Goal: Information Seeking & Learning: Understand process/instructions

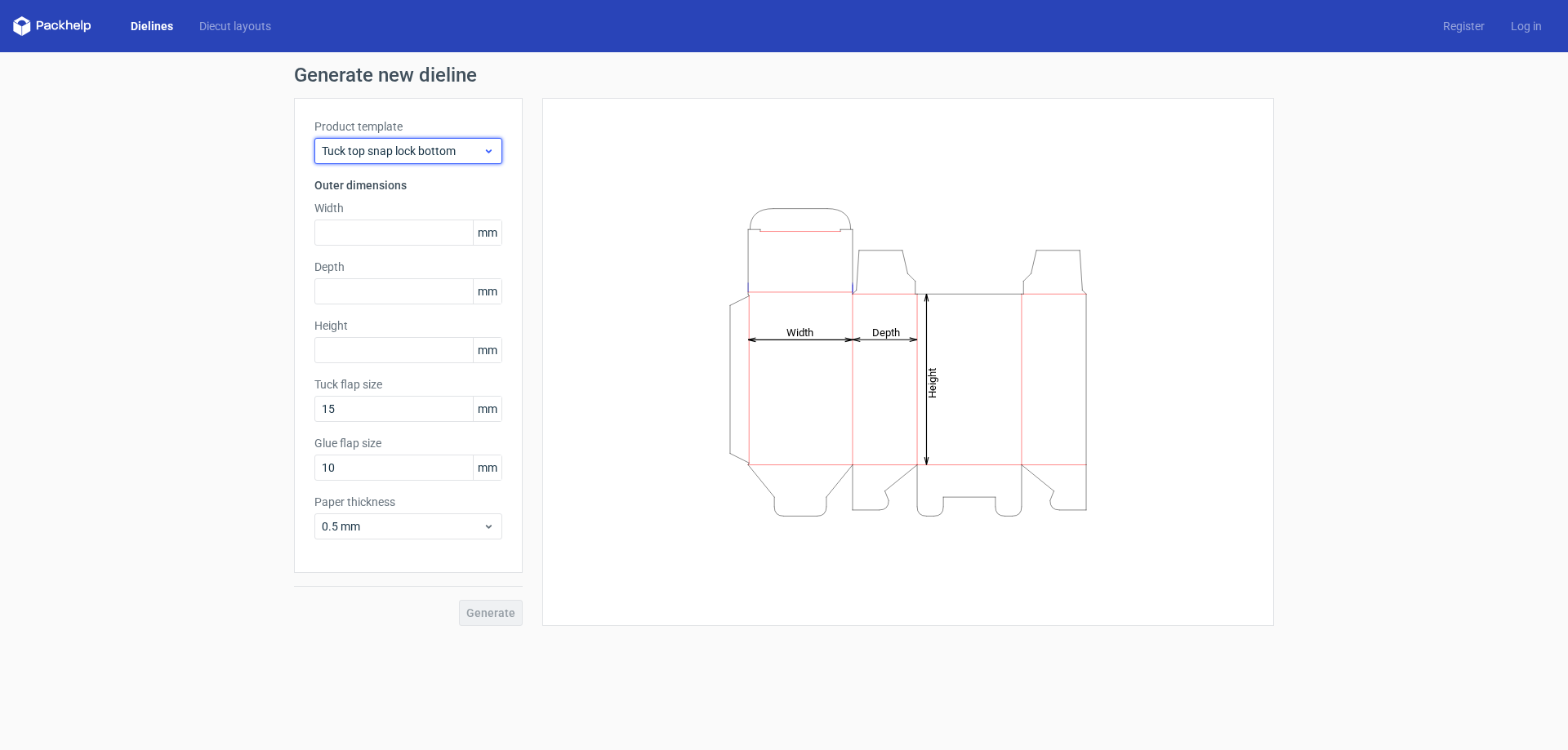
click at [440, 143] on span "Tuck top snap lock bottom" at bounding box center [402, 151] width 161 height 17
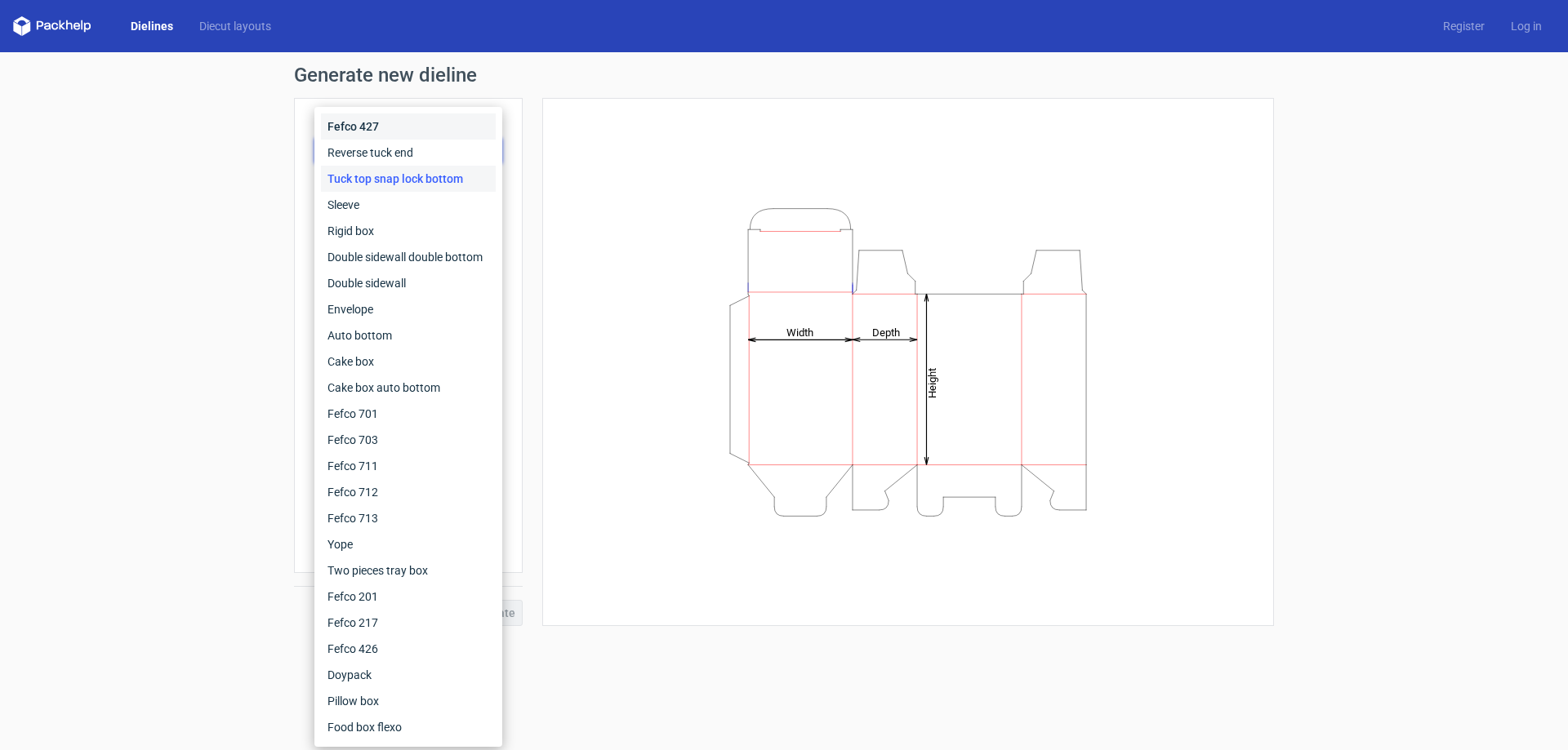
click at [424, 126] on div "Fefco 427" at bounding box center [409, 127] width 175 height 26
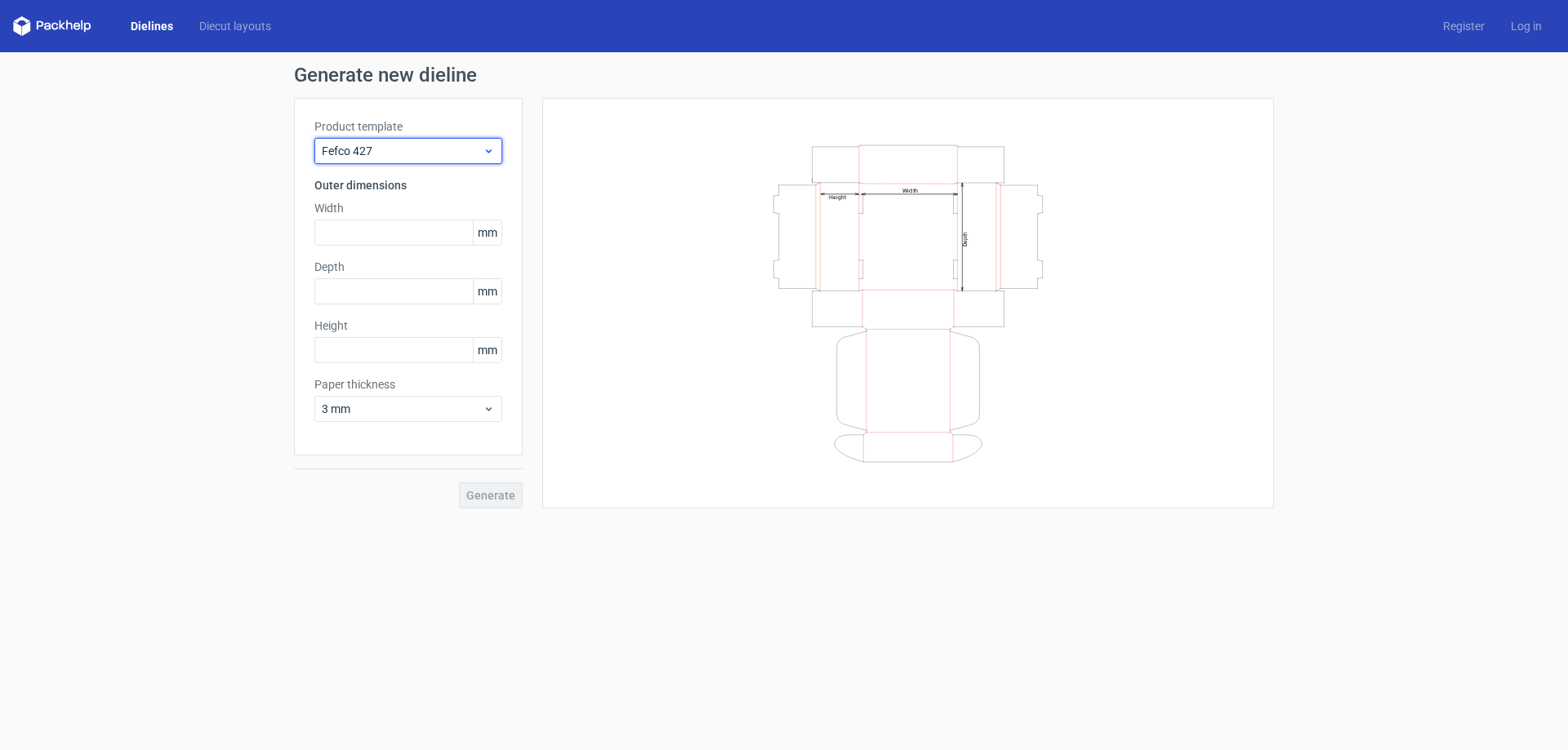
click at [419, 138] on div "Fefco 427" at bounding box center [408, 151] width 188 height 26
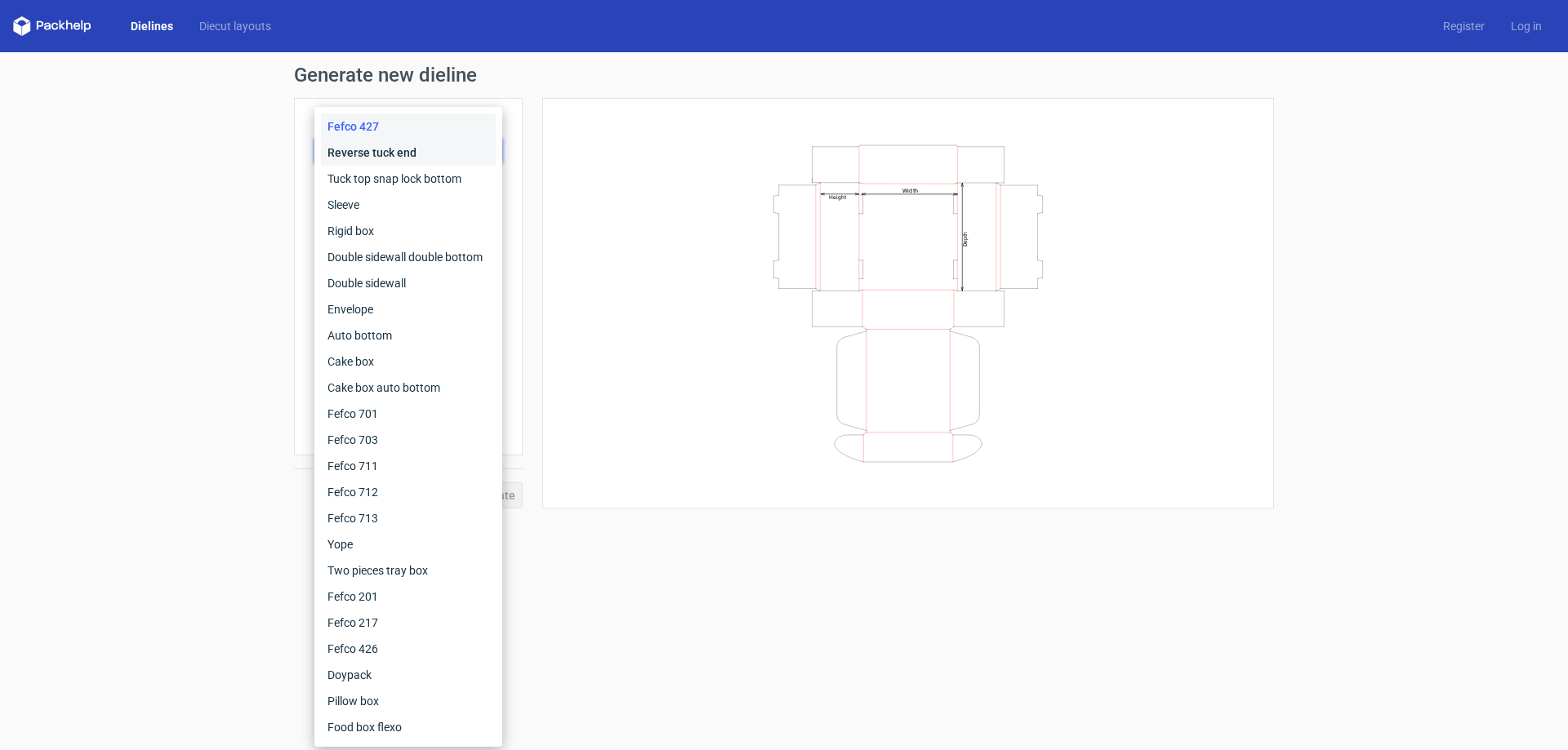
click at [416, 161] on div "Reverse tuck end" at bounding box center [409, 153] width 175 height 26
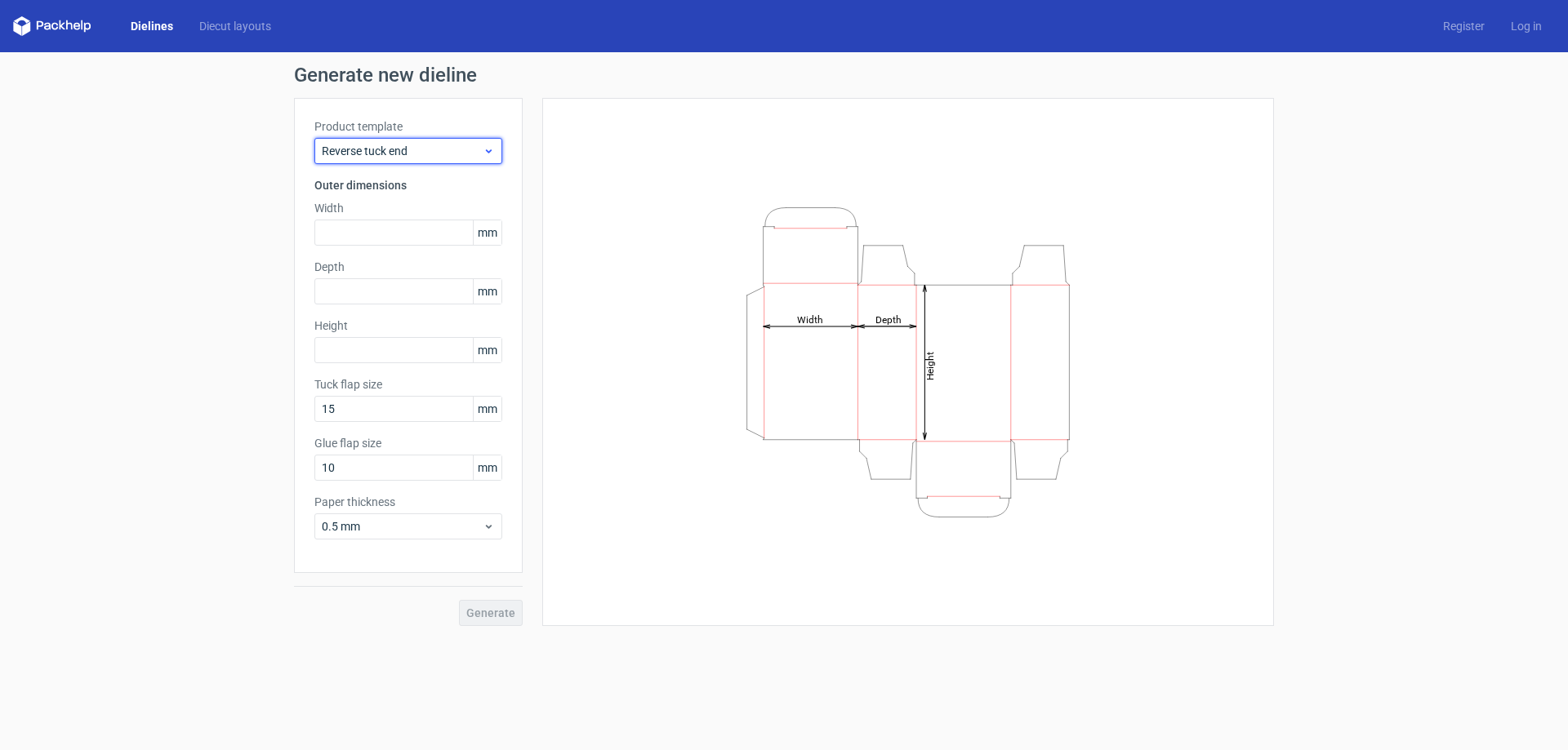
click at [419, 143] on span "Reverse tuck end" at bounding box center [402, 151] width 161 height 17
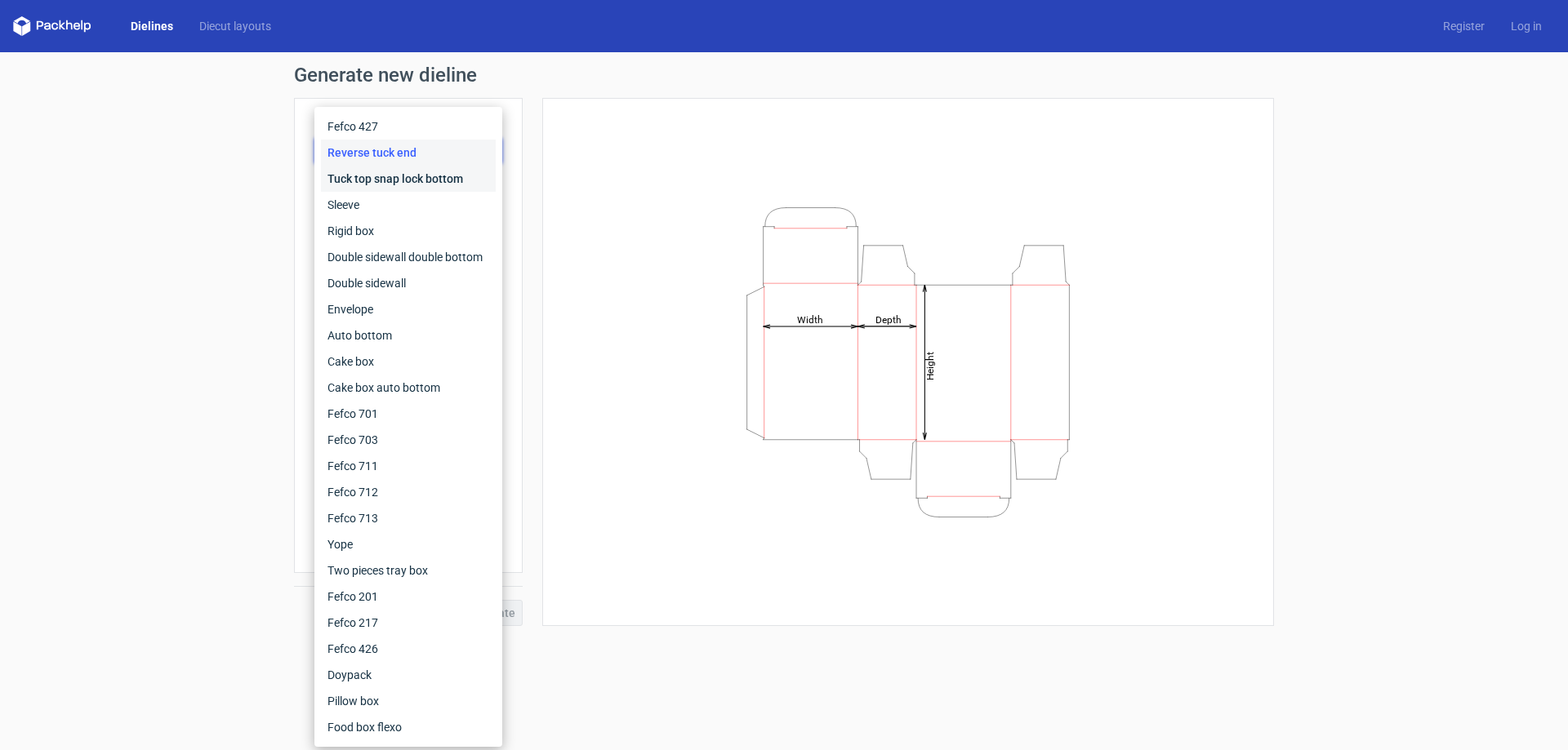
click at [417, 180] on div "Tuck top snap lock bottom" at bounding box center [409, 179] width 175 height 26
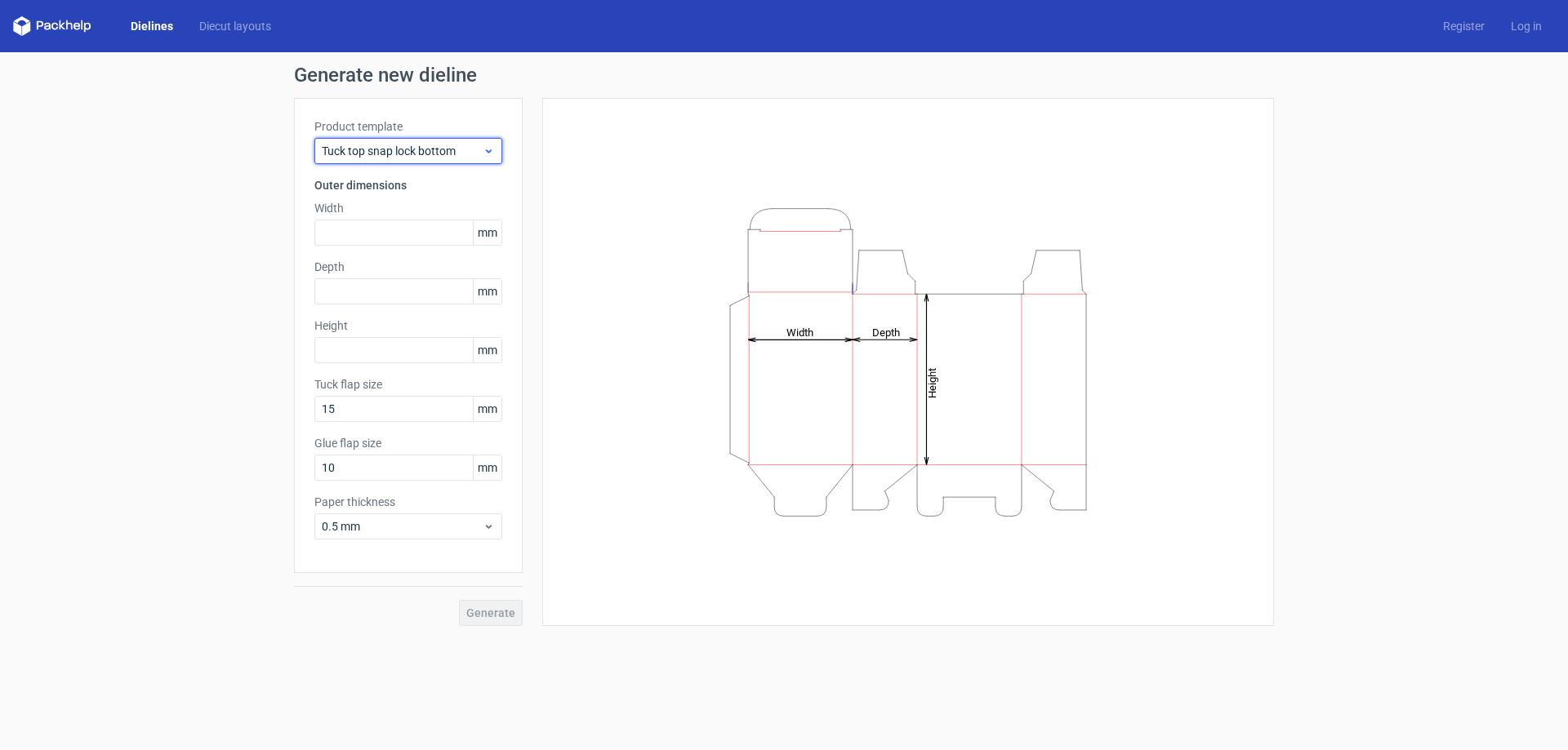
click at [437, 156] on span "Tuck top snap lock bottom" at bounding box center [402, 151] width 161 height 17
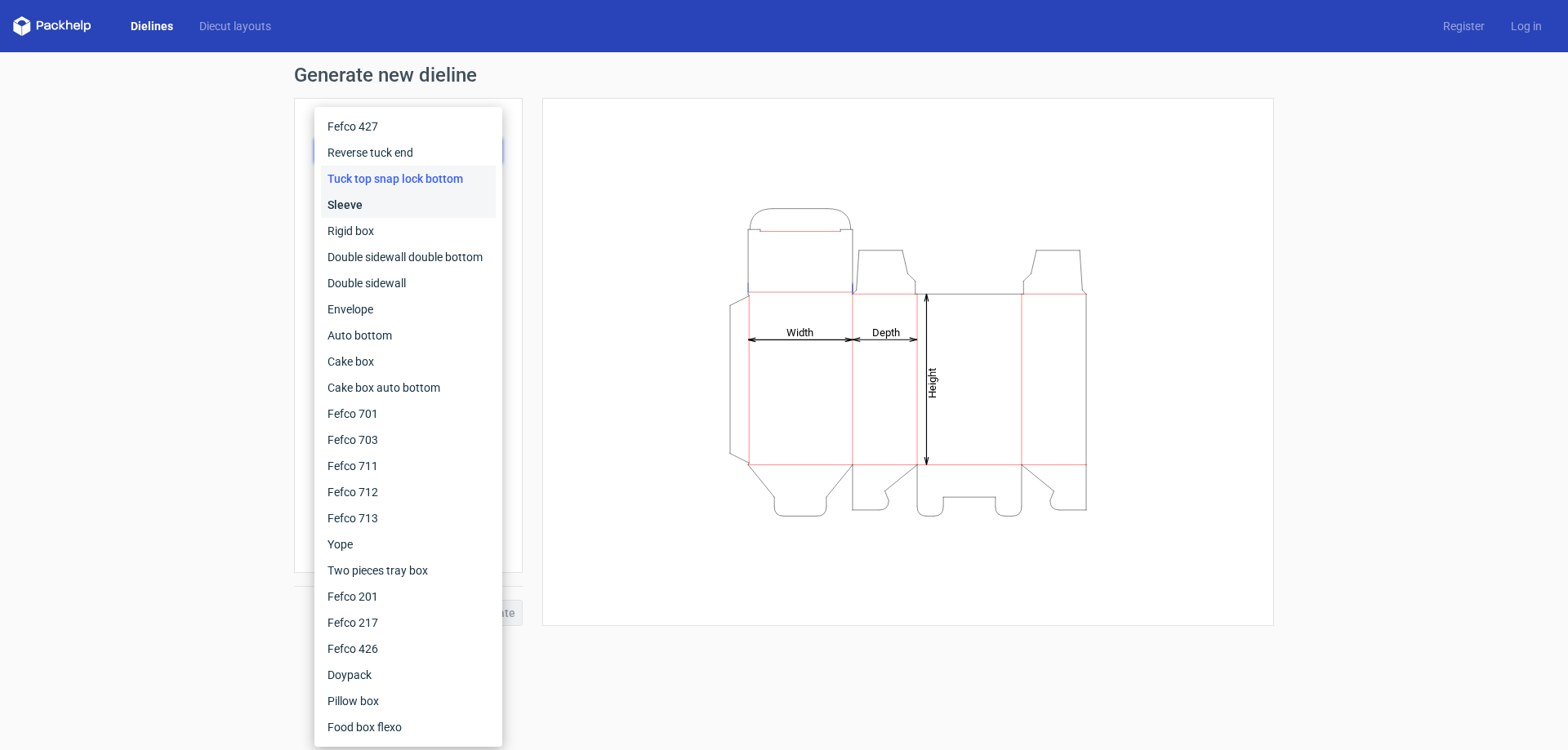
click at [416, 196] on div "Sleeve" at bounding box center [409, 205] width 175 height 26
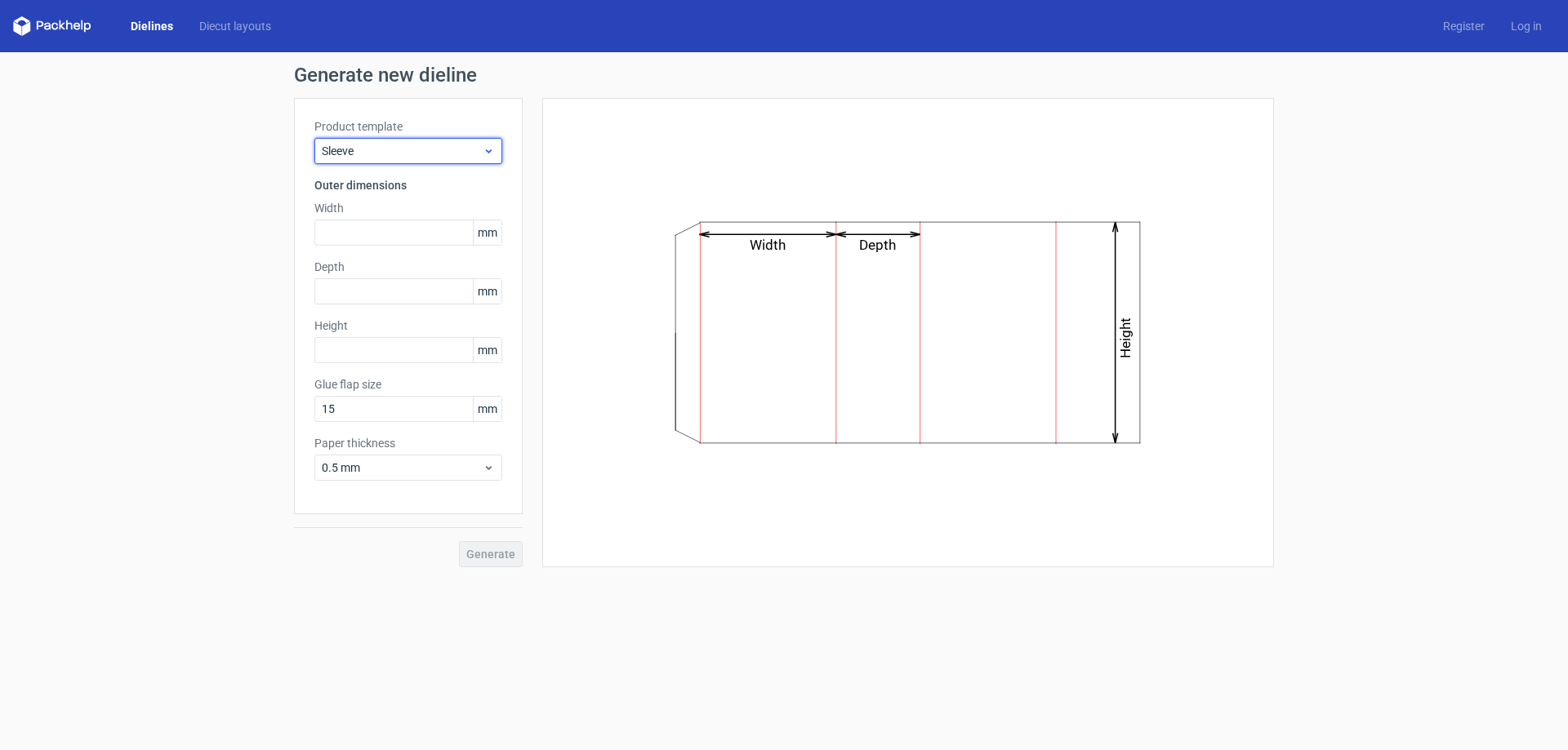
click at [424, 147] on span "Sleeve" at bounding box center [402, 151] width 161 height 17
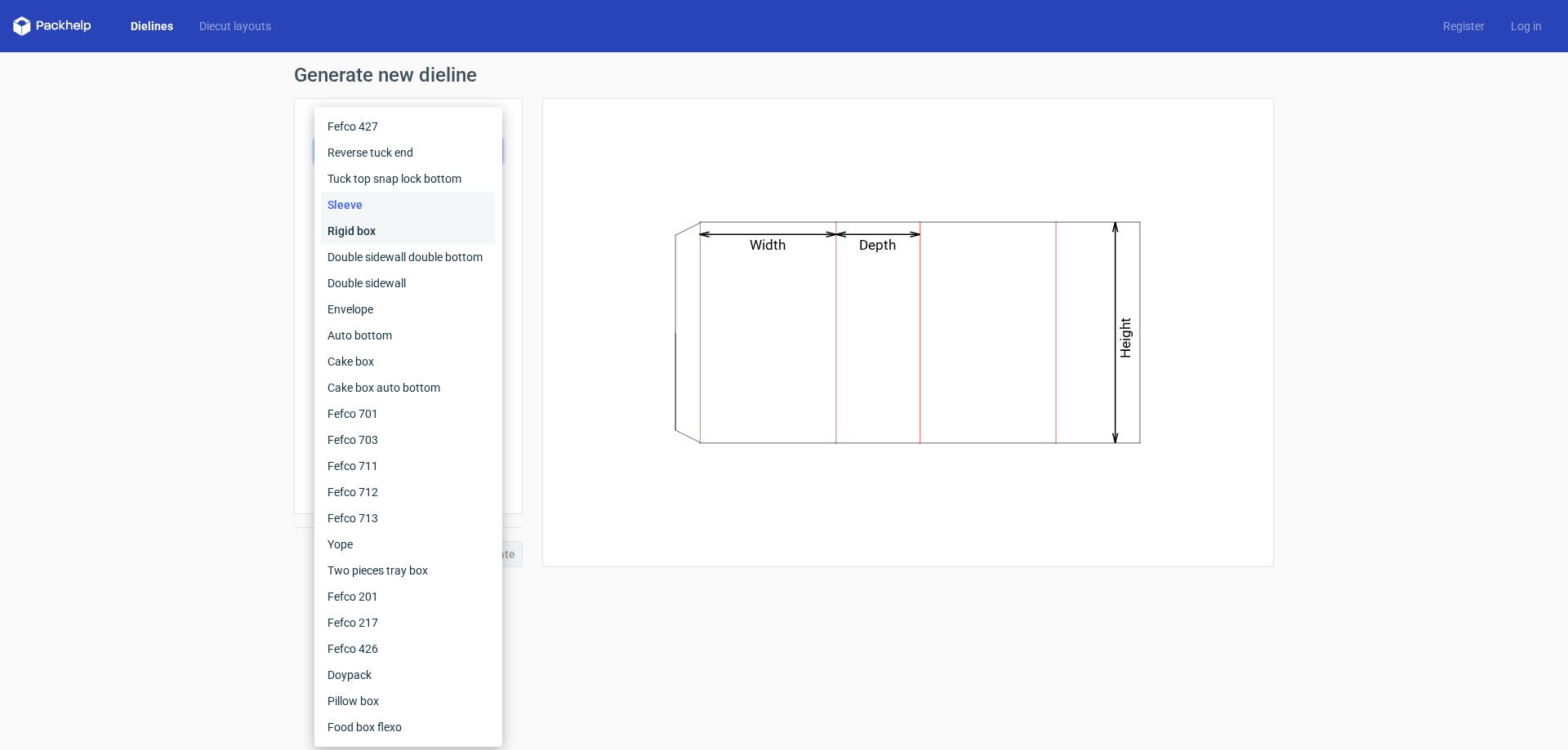
click at [402, 229] on div "Rigid box" at bounding box center [409, 231] width 175 height 26
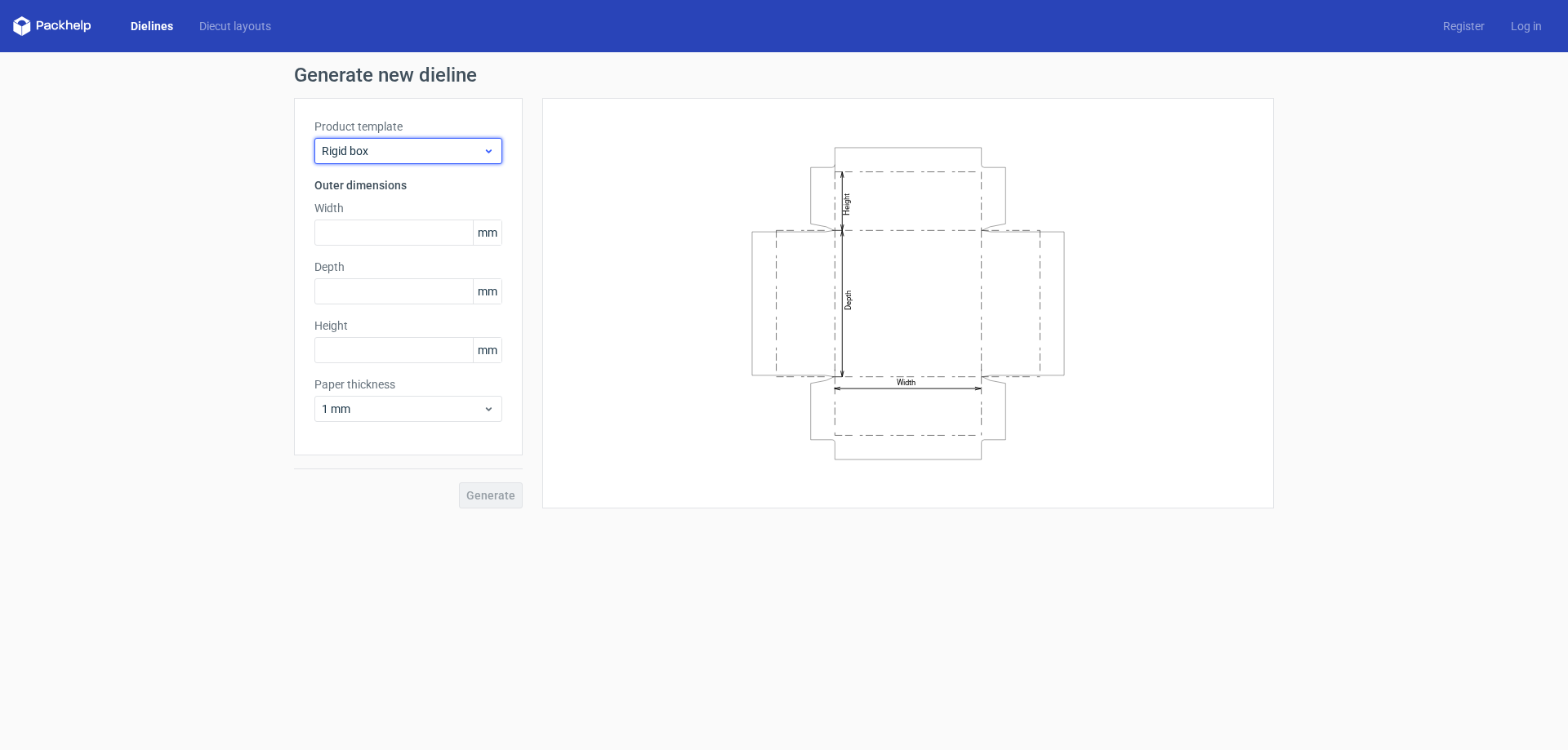
click at [422, 159] on span "Rigid box" at bounding box center [402, 151] width 161 height 17
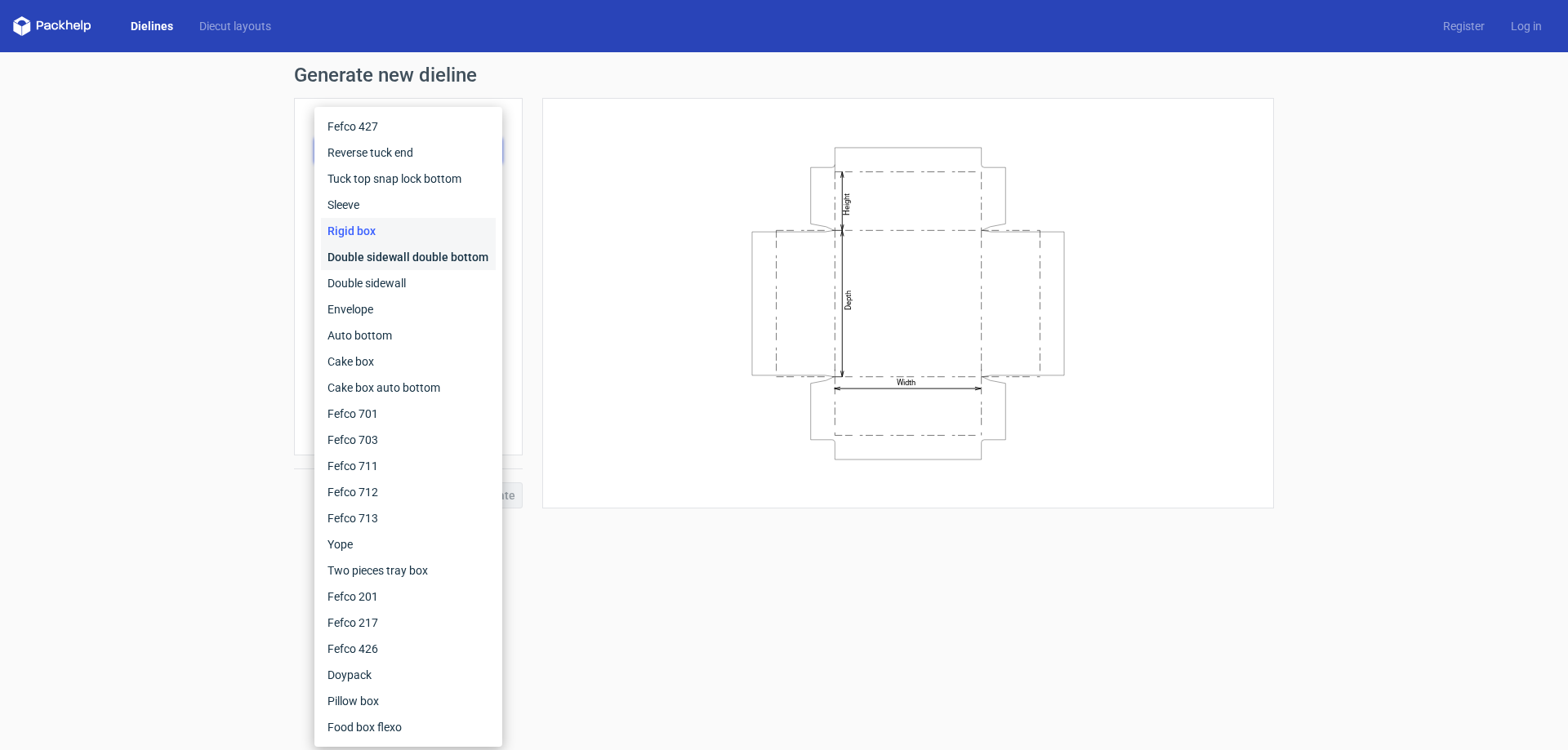
click at [415, 259] on div "Double sidewall double bottom" at bounding box center [409, 258] width 175 height 26
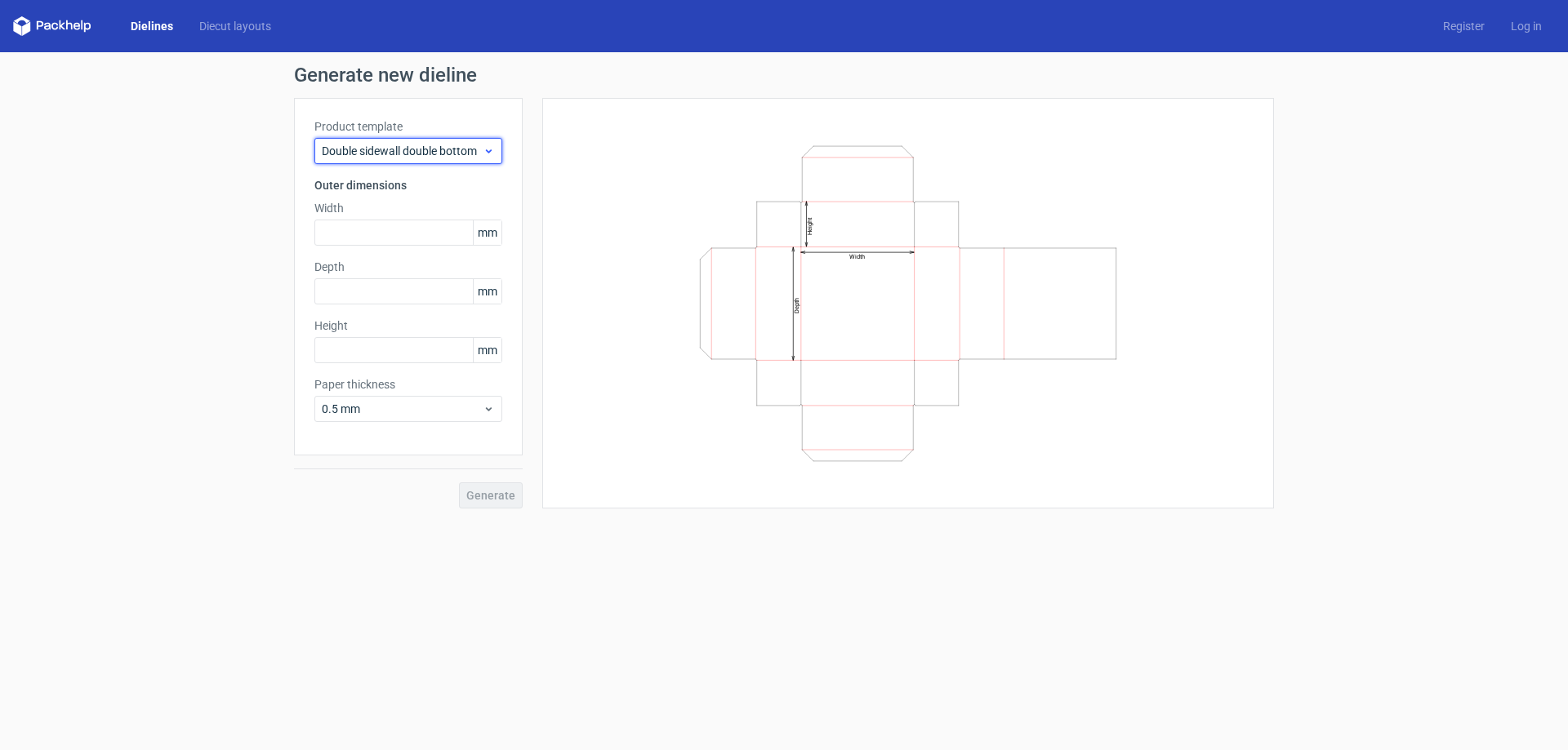
click at [422, 153] on span "Double sidewall double bottom" at bounding box center [402, 151] width 161 height 17
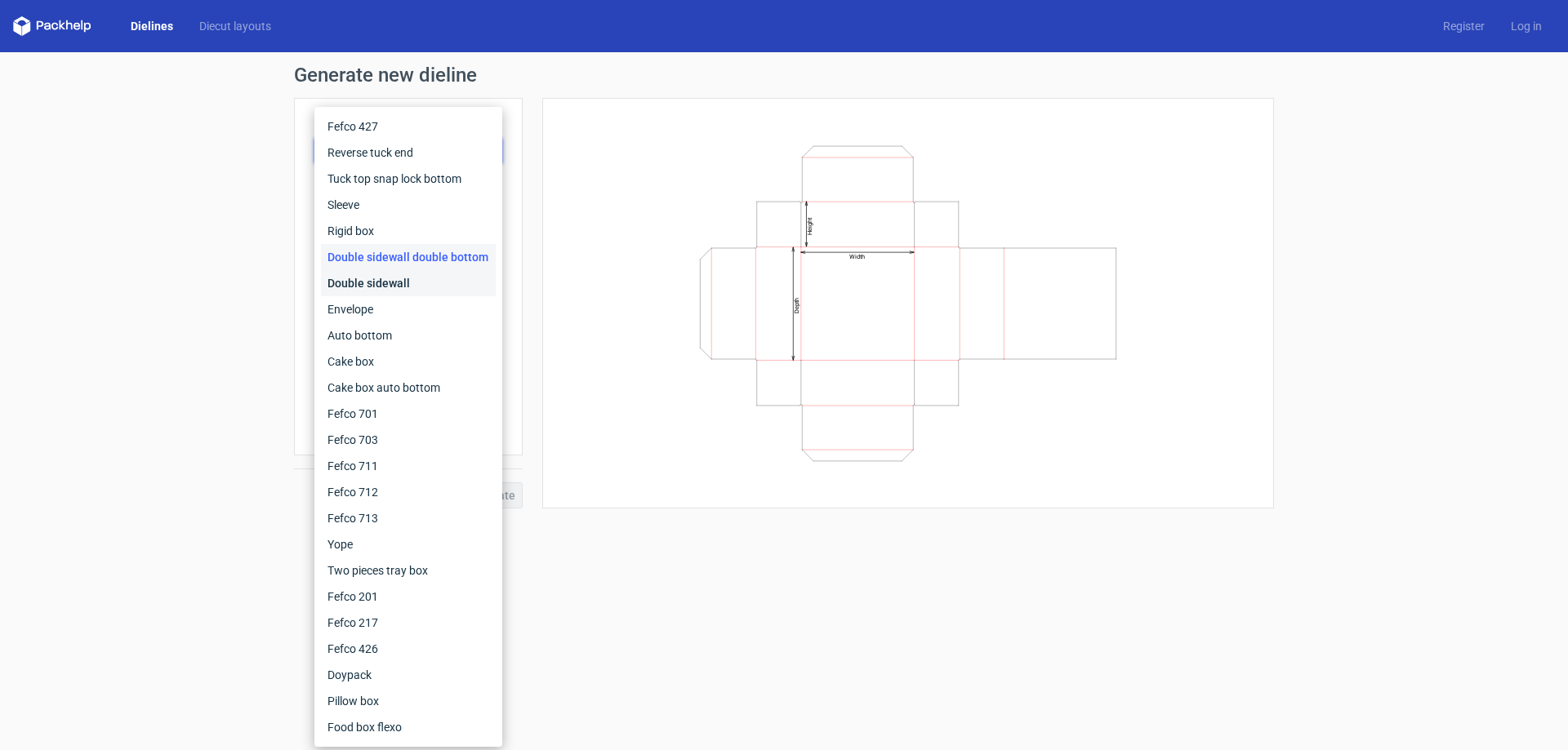
click at [416, 278] on div "Double sidewall" at bounding box center [409, 283] width 175 height 26
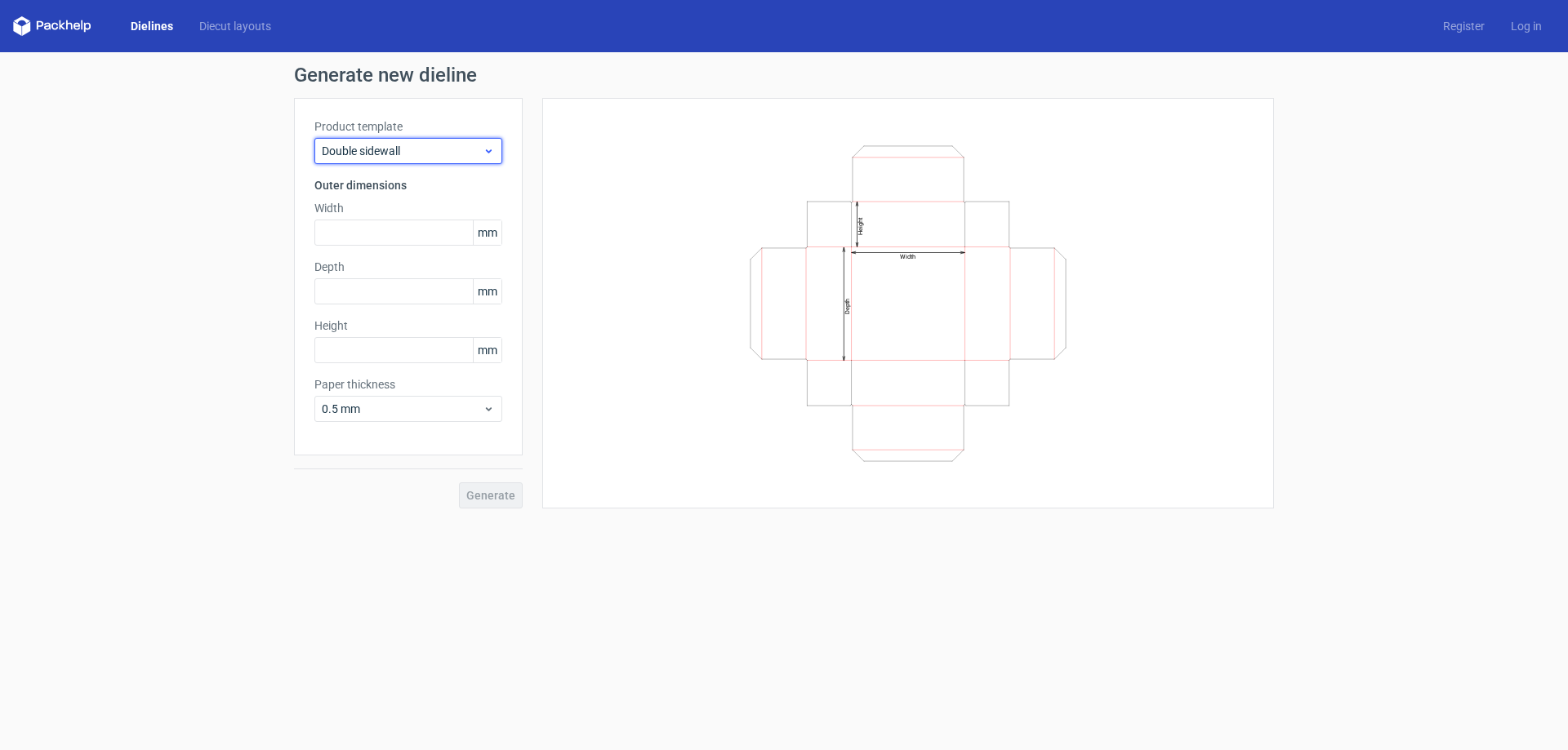
click at [408, 161] on div "Double sidewall" at bounding box center [408, 151] width 188 height 26
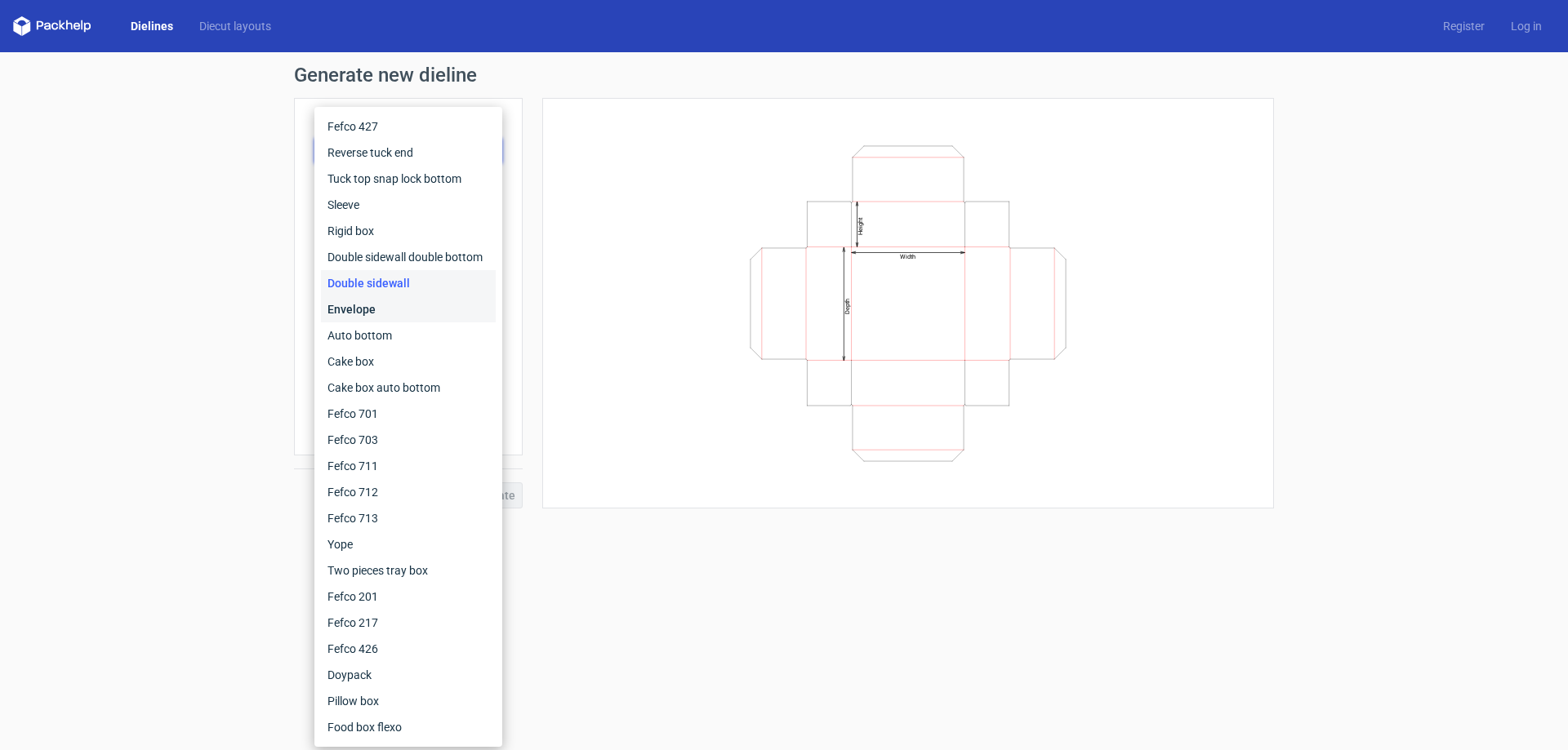
click at [410, 306] on div "Envelope" at bounding box center [409, 310] width 175 height 26
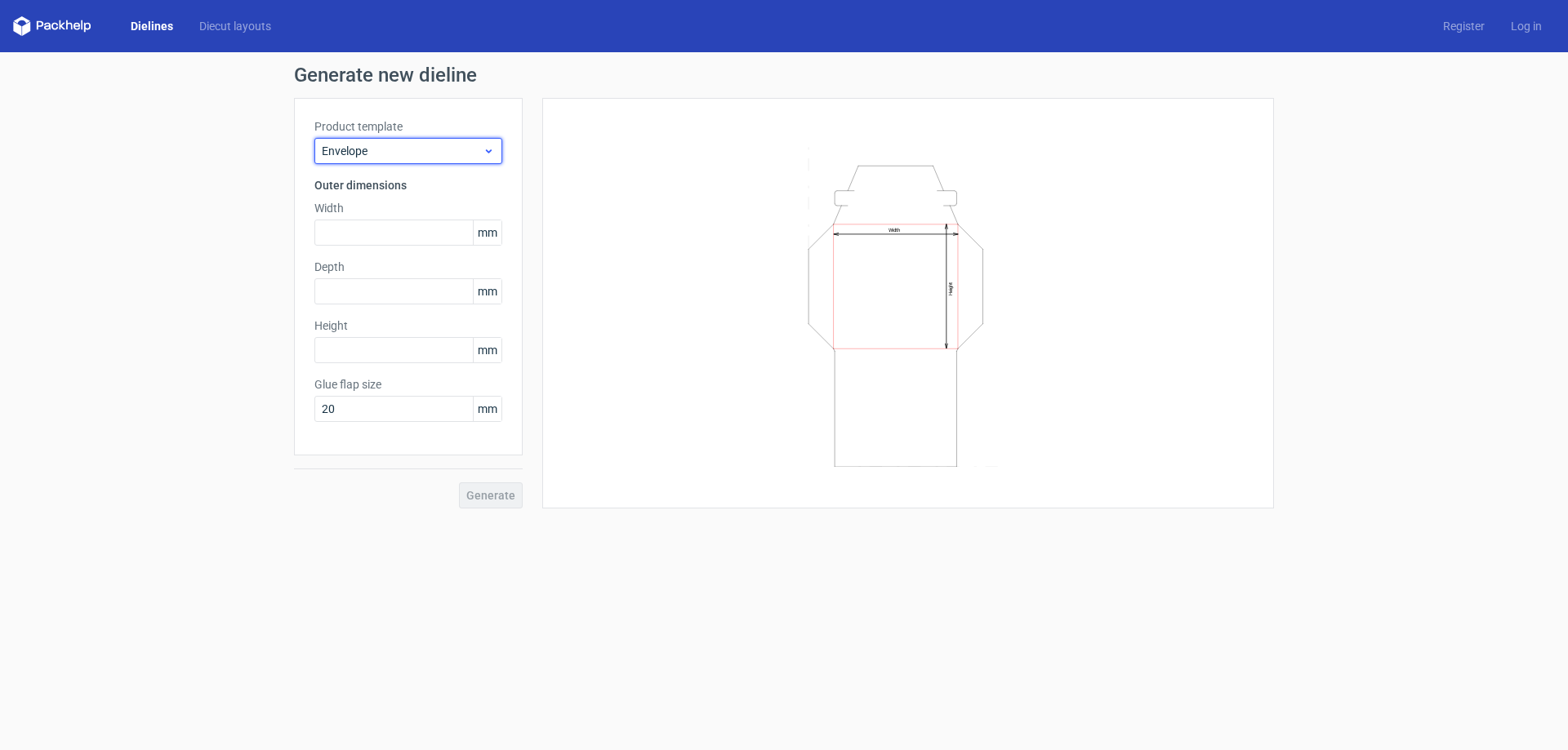
click at [402, 159] on span "Envelope" at bounding box center [402, 151] width 161 height 17
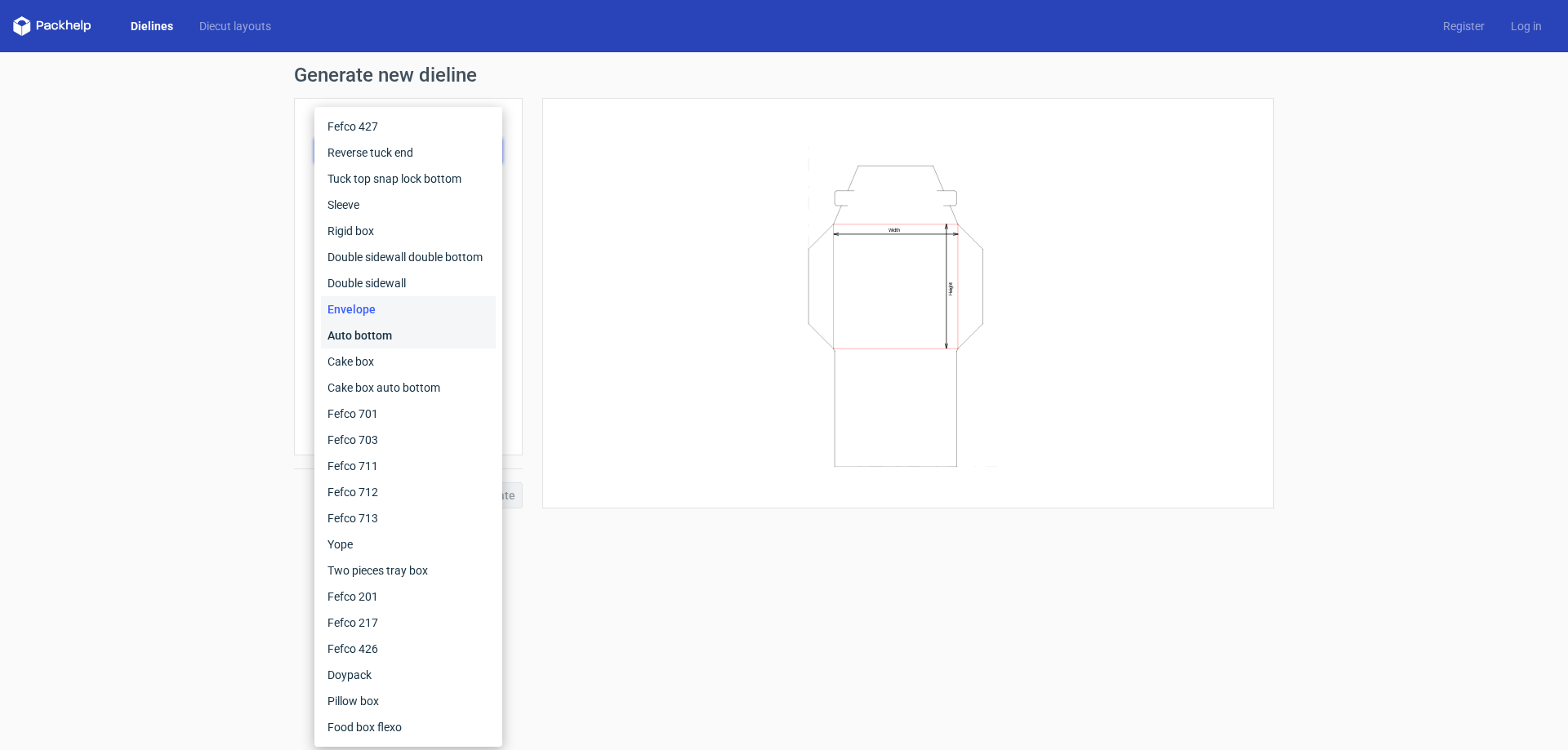
click at [395, 335] on div "Auto bottom" at bounding box center [409, 336] width 175 height 26
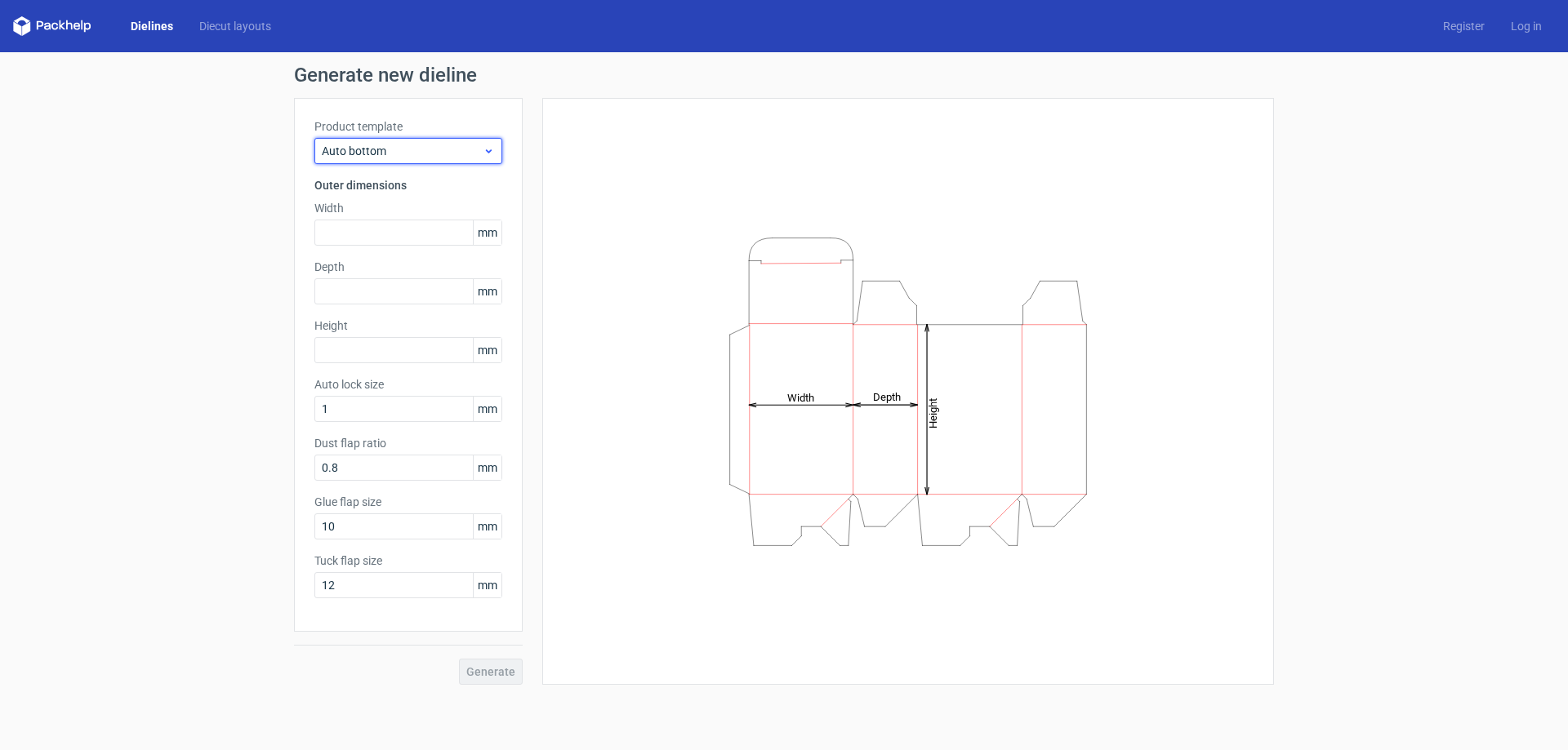
click at [404, 154] on span "Auto bottom" at bounding box center [402, 151] width 161 height 17
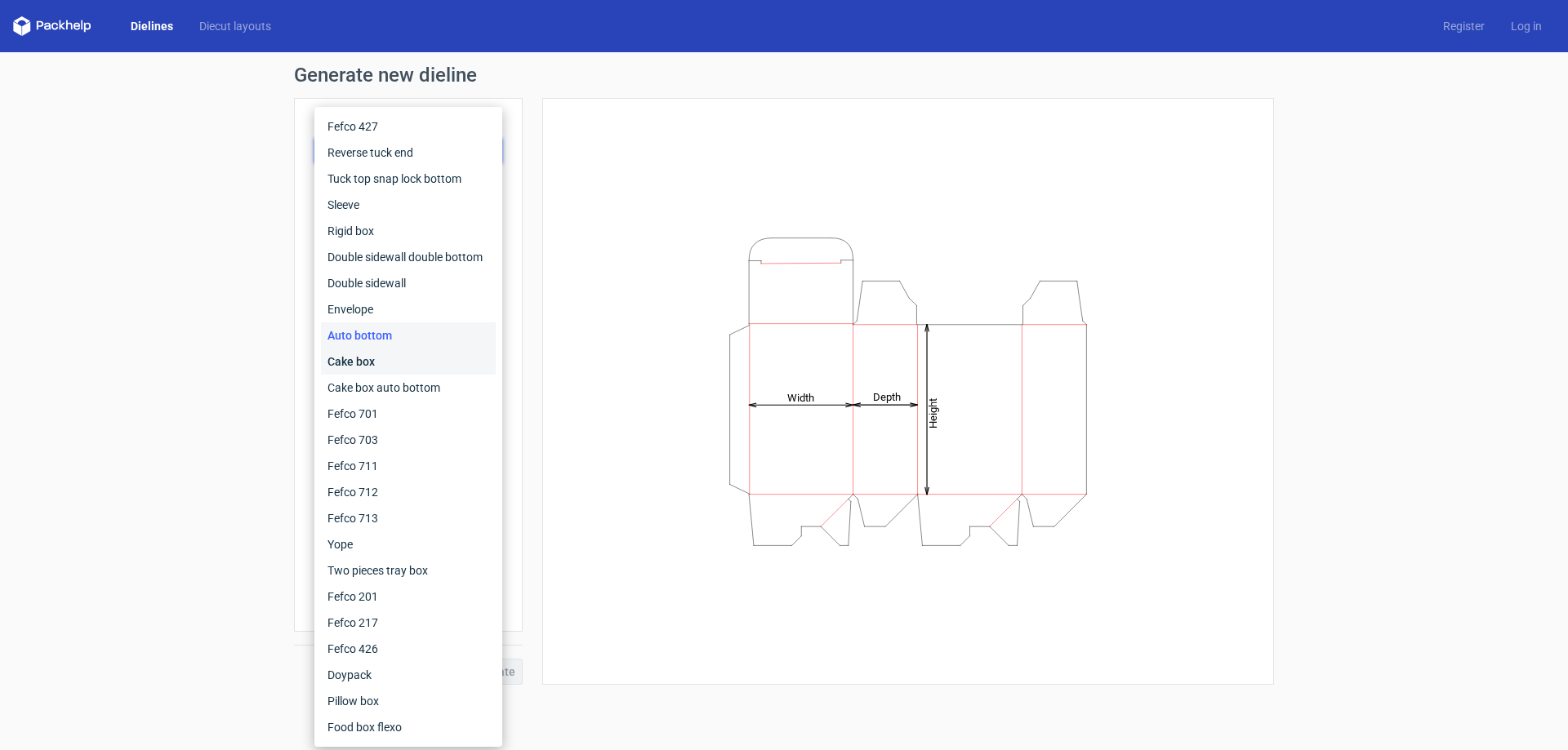
click at [410, 361] on div "Cake box" at bounding box center [409, 362] width 175 height 26
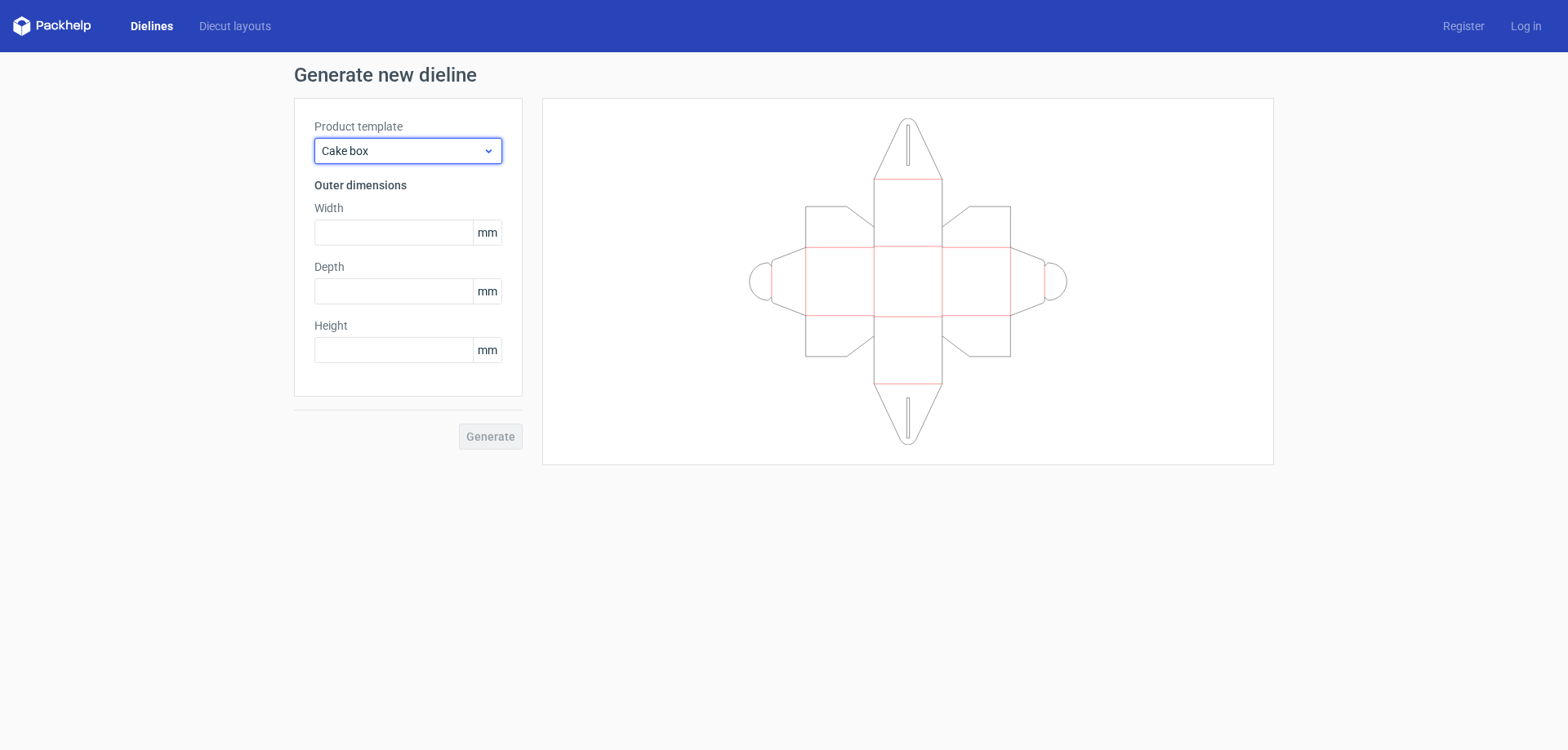
click at [393, 154] on span "Cake box" at bounding box center [402, 151] width 161 height 17
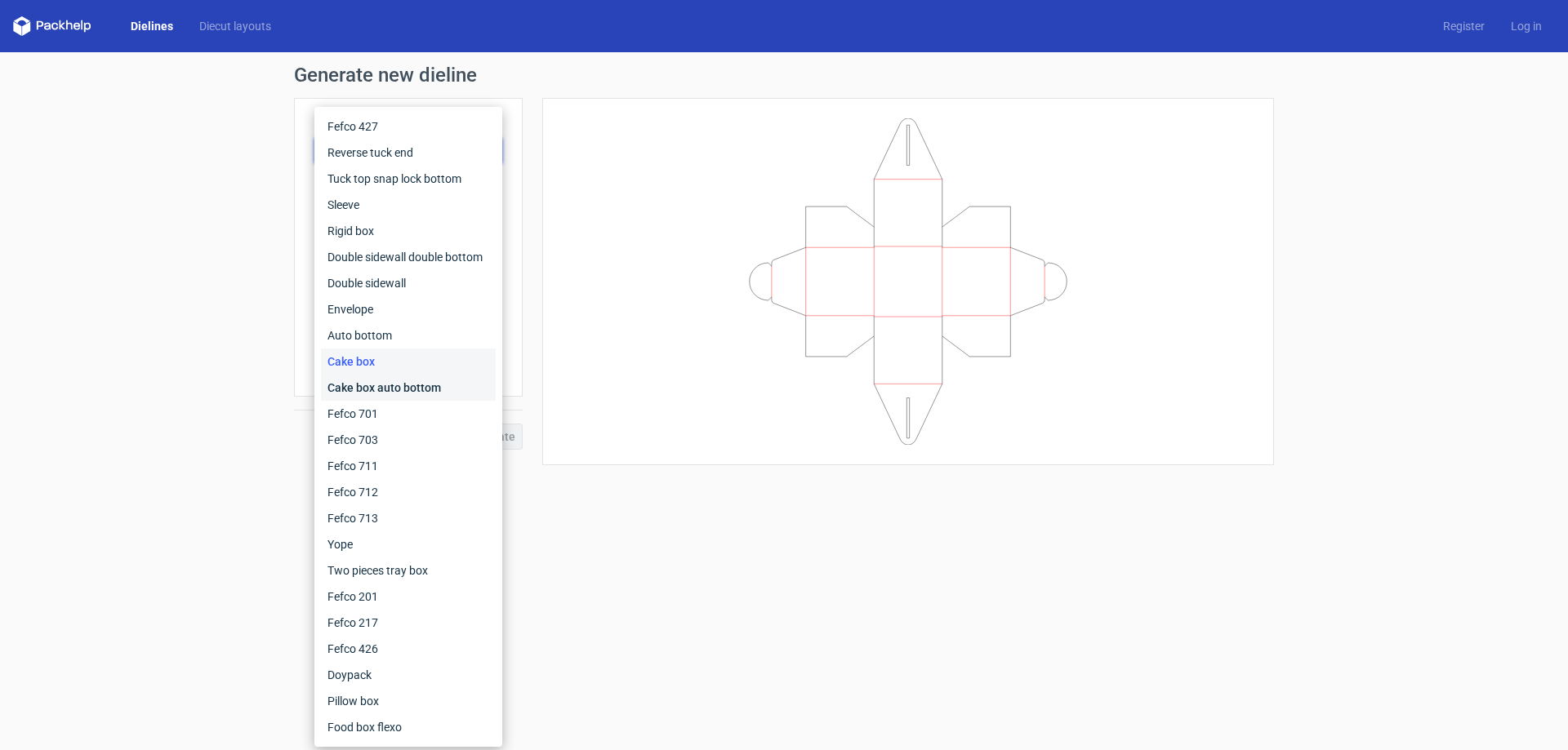
click at [366, 388] on div "Cake box auto bottom" at bounding box center [409, 388] width 175 height 26
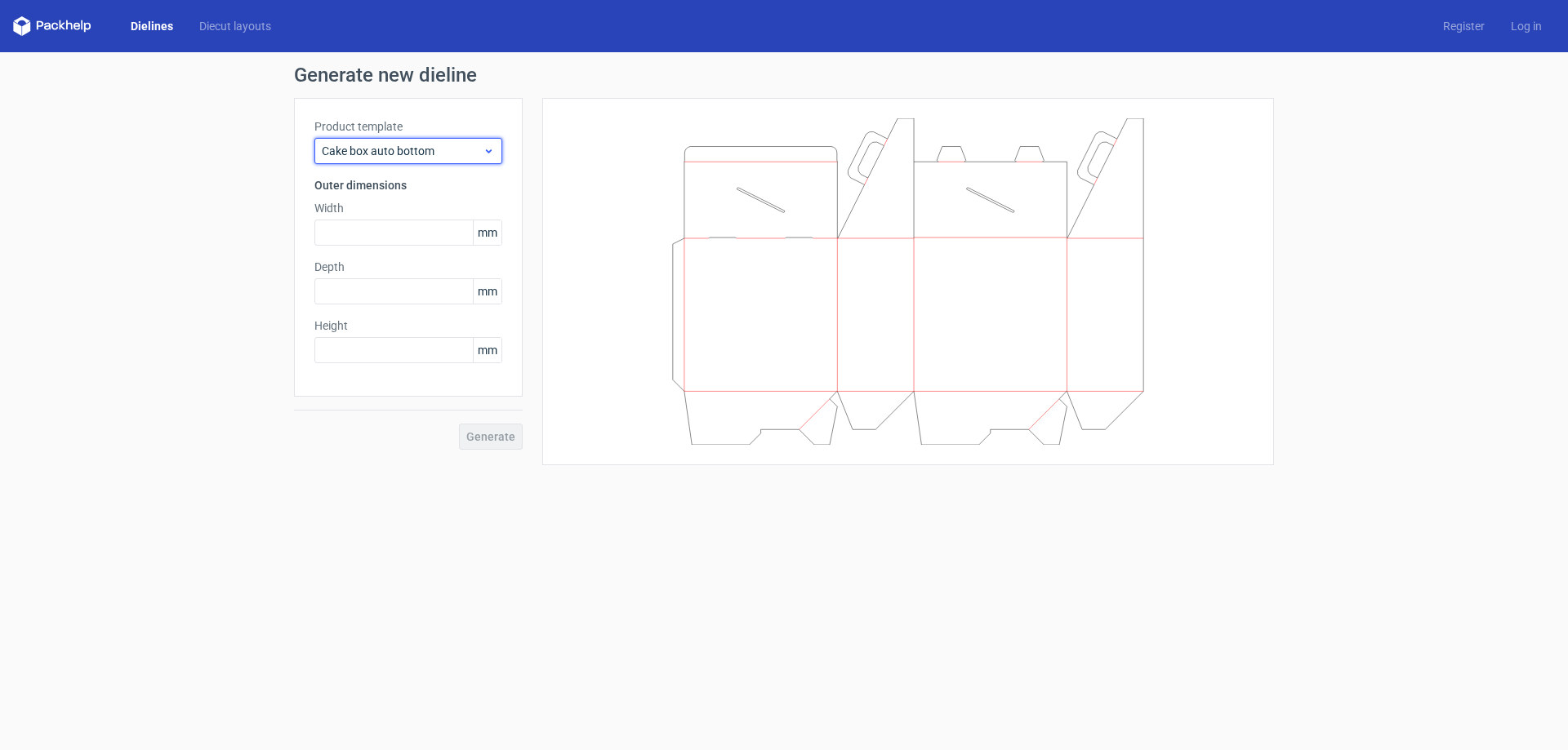
click at [398, 155] on span "Cake box auto bottom" at bounding box center [402, 151] width 161 height 17
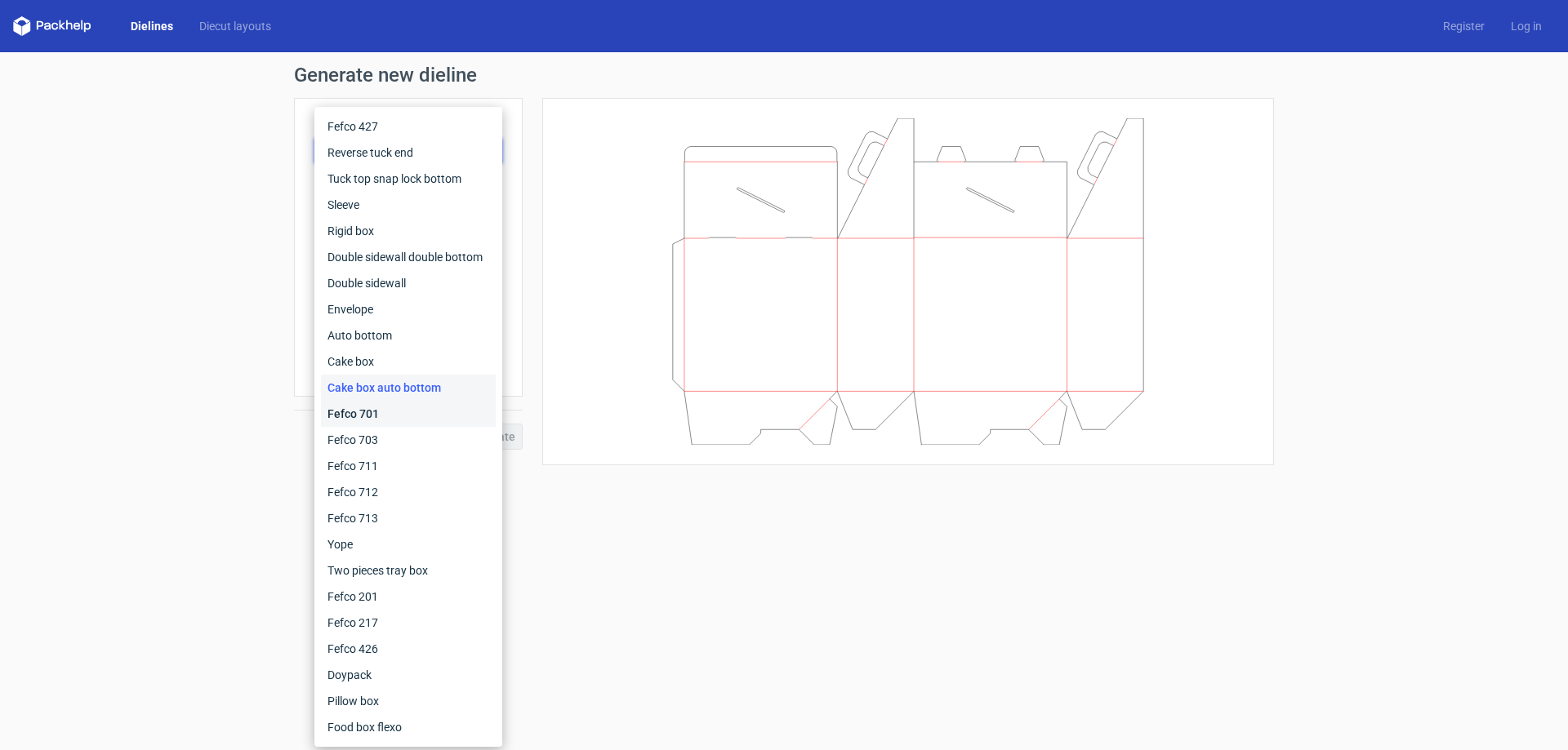
click at [393, 414] on div "Fefco 701" at bounding box center [409, 414] width 175 height 26
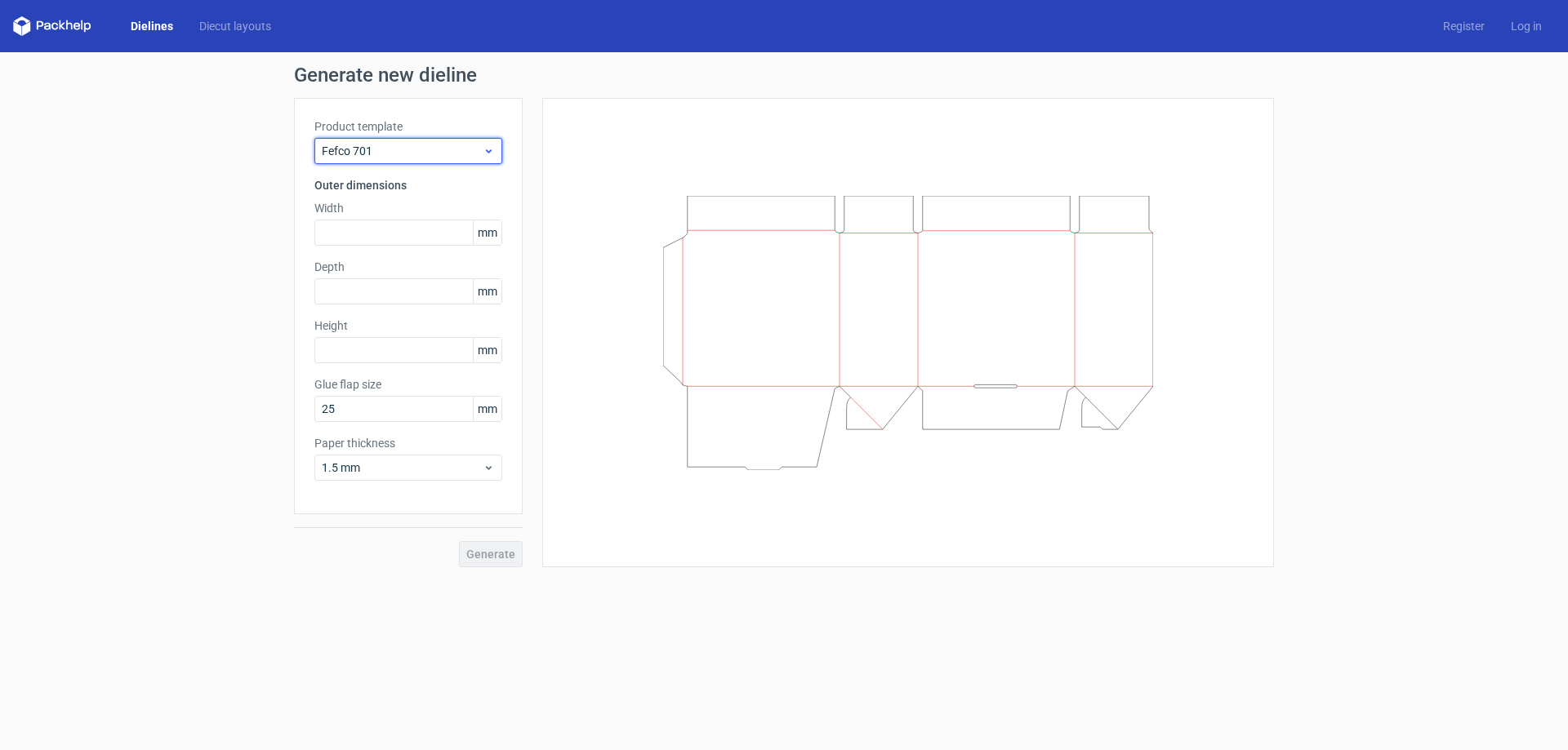
click at [396, 151] on span "Fefco 701" at bounding box center [402, 151] width 161 height 17
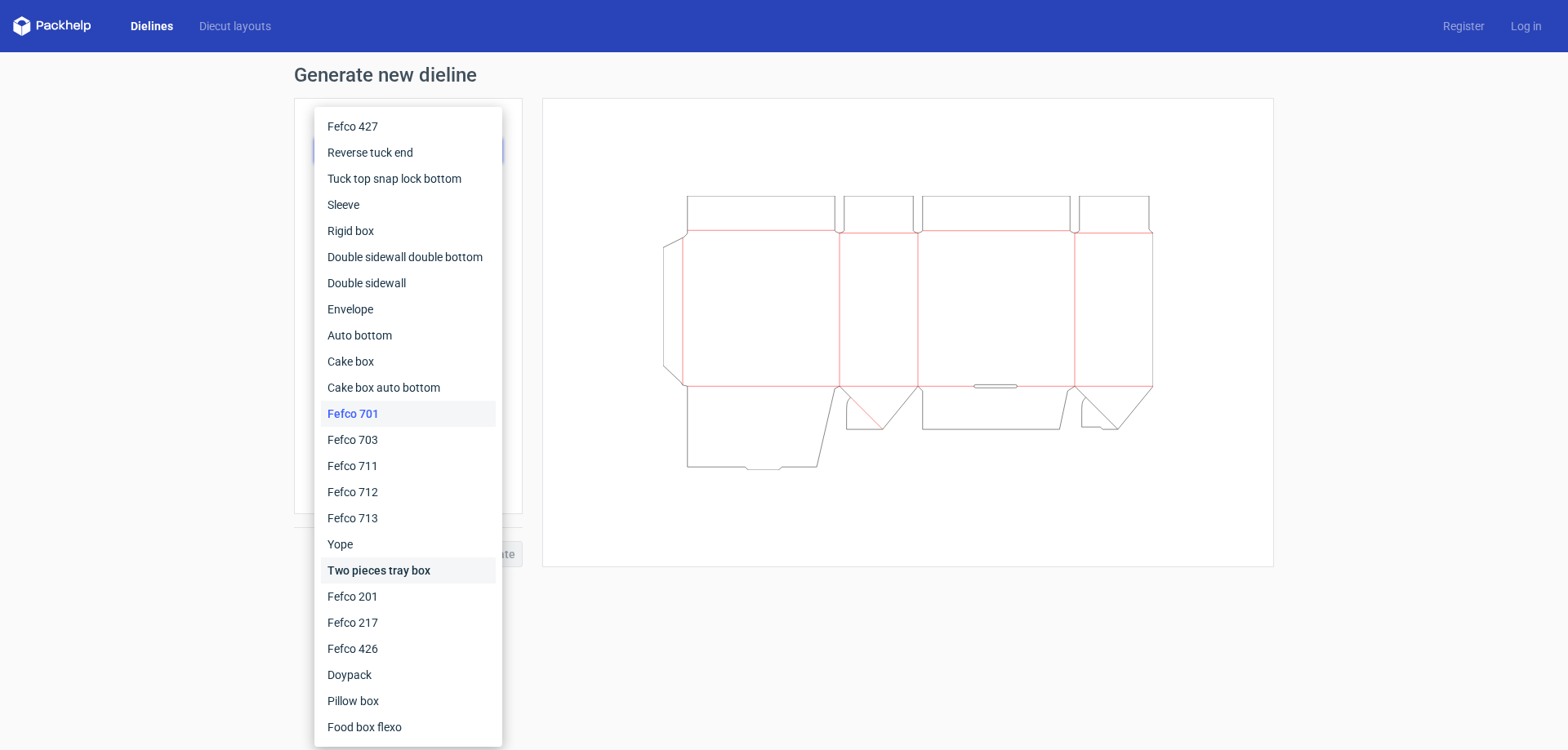
click at [395, 562] on div "Two pieces tray box" at bounding box center [409, 571] width 175 height 26
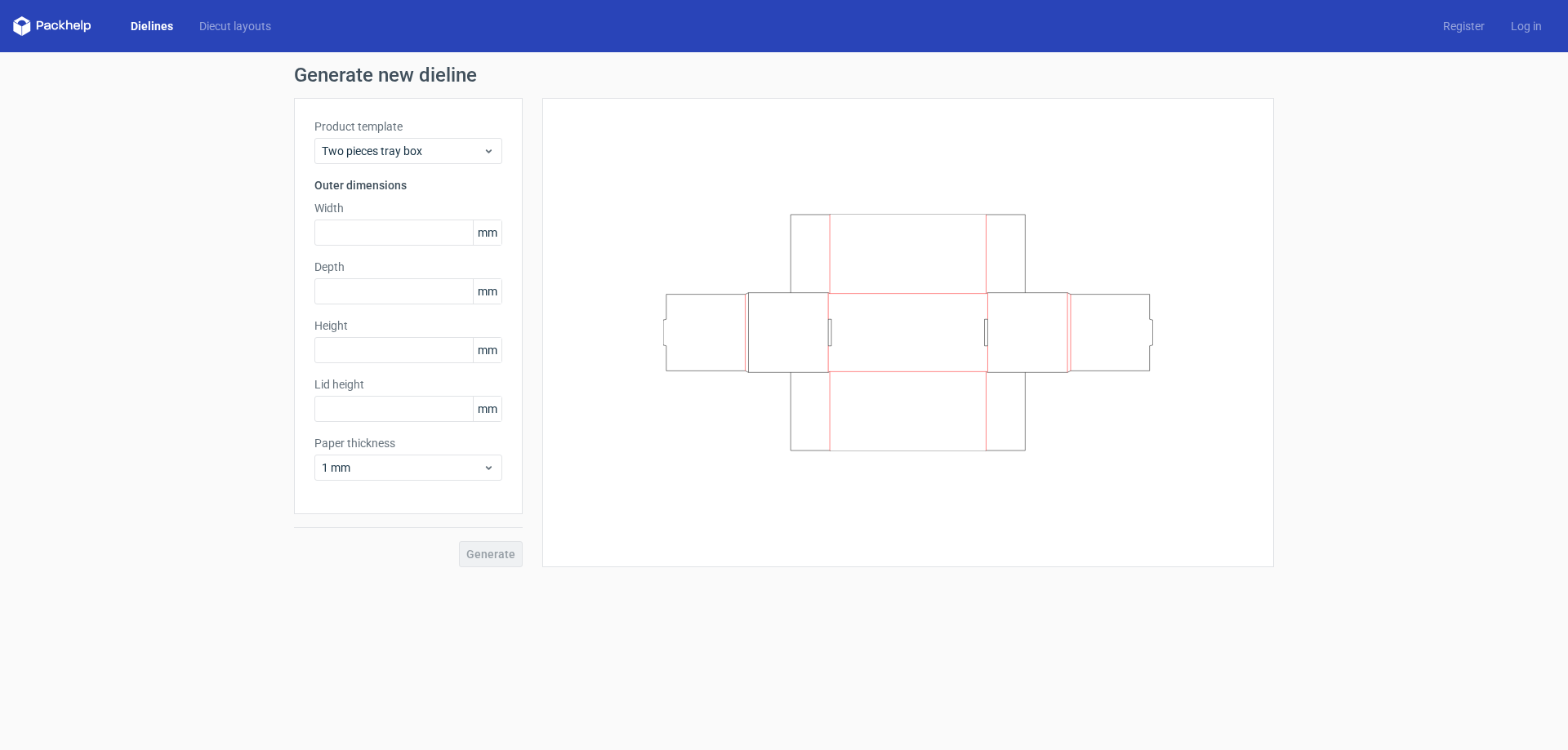
click at [429, 167] on div "Product template Two pieces tray box Outer dimensions Width mm Depth mm Height …" at bounding box center [408, 306] width 229 height 416
click at [431, 154] on span "Two pieces tray box" at bounding box center [402, 151] width 161 height 17
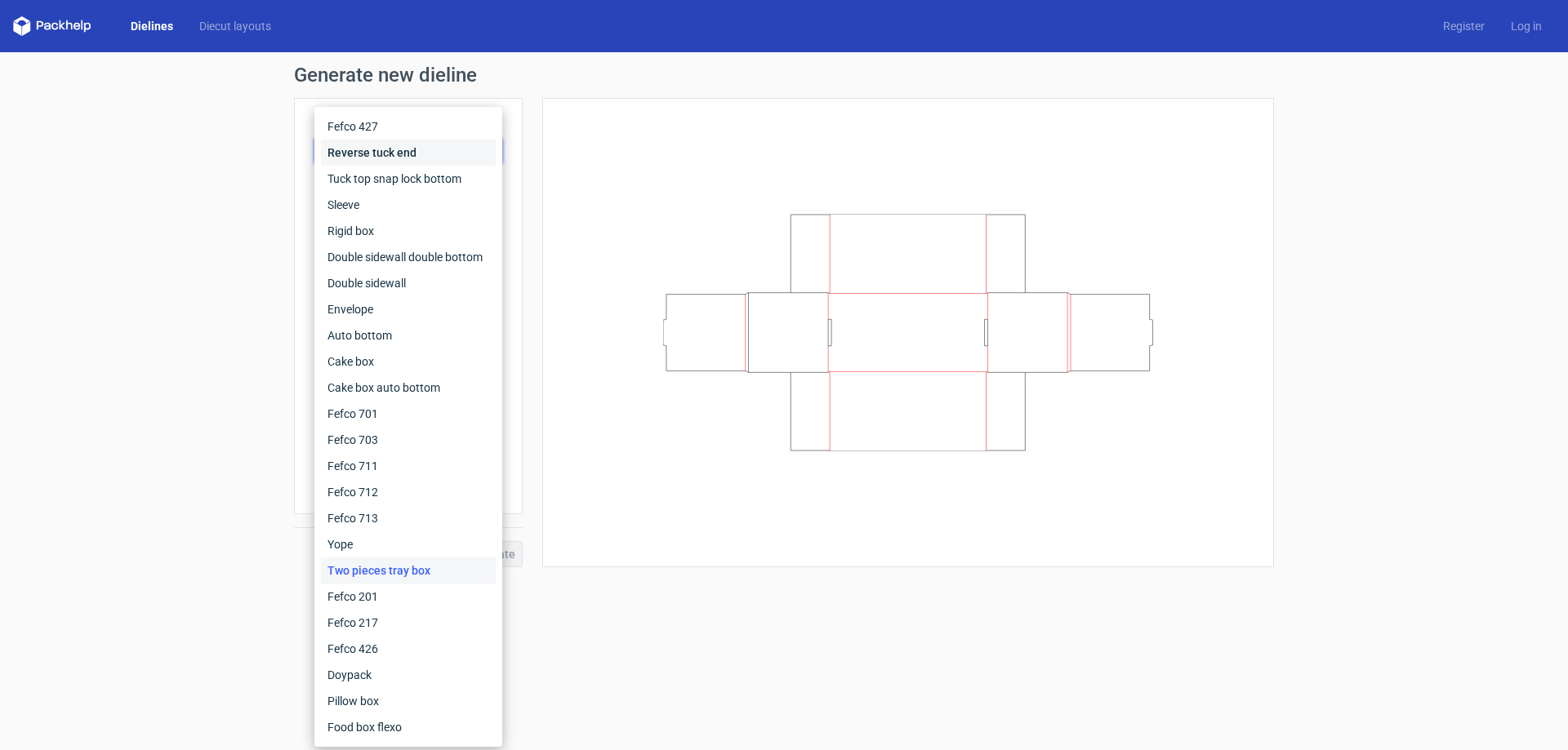
click at [431, 154] on div "Reverse tuck end" at bounding box center [409, 153] width 175 height 26
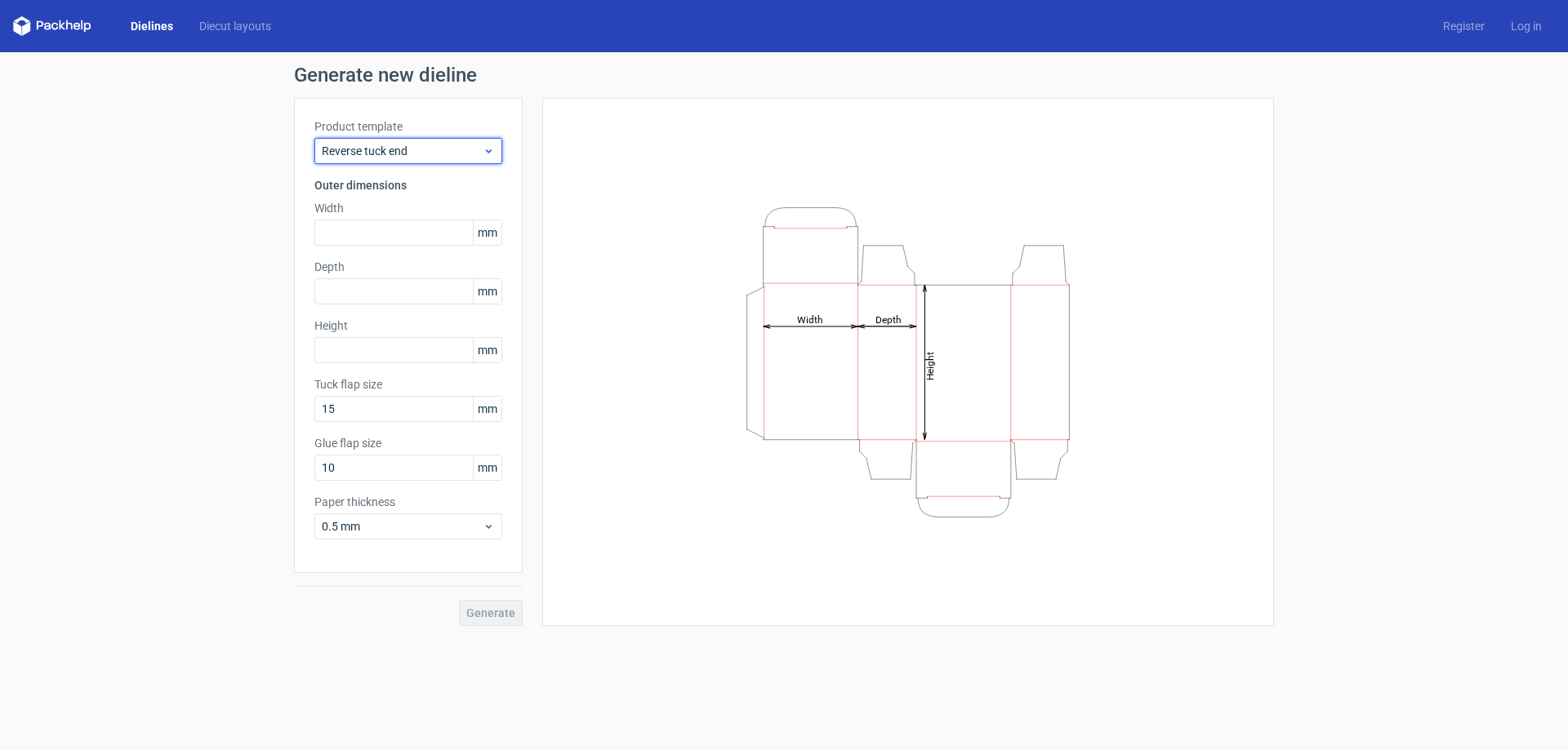
click at [431, 154] on span "Reverse tuck end" at bounding box center [402, 151] width 161 height 17
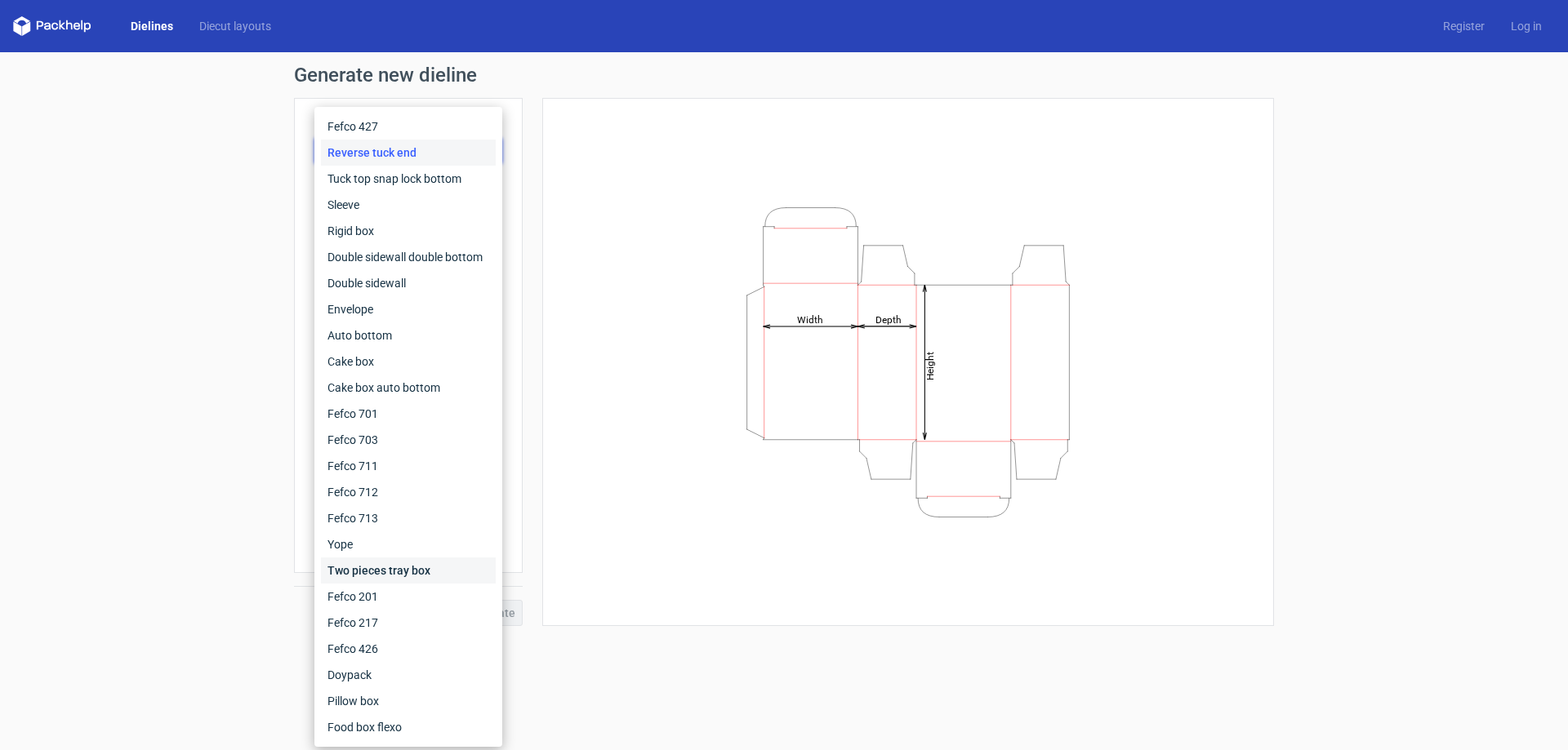
click at [431, 568] on div "Two pieces tray box" at bounding box center [409, 571] width 175 height 26
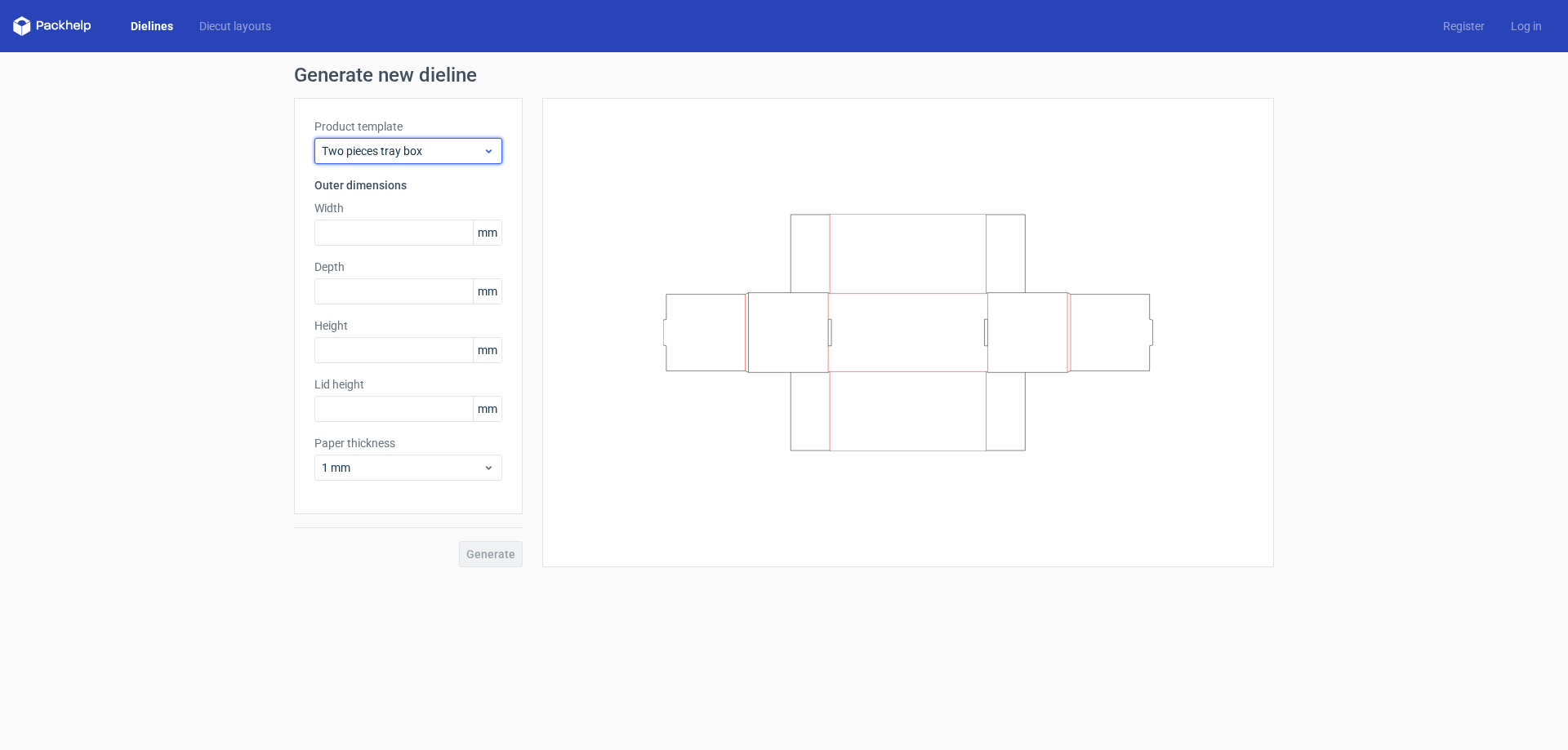
click at [374, 155] on span "Two pieces tray box" at bounding box center [402, 151] width 161 height 17
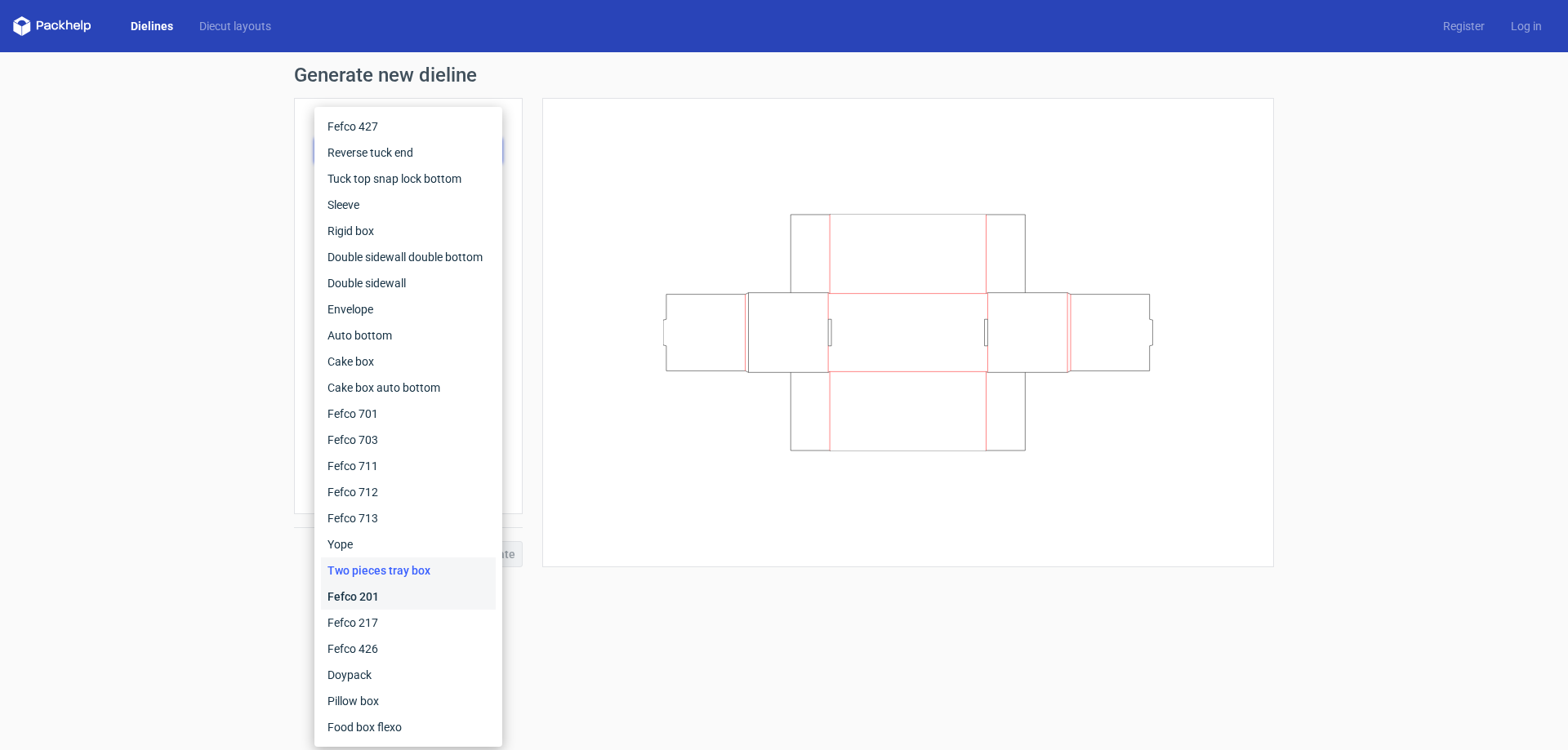
click at [419, 601] on div "Fefco 201" at bounding box center [409, 597] width 175 height 26
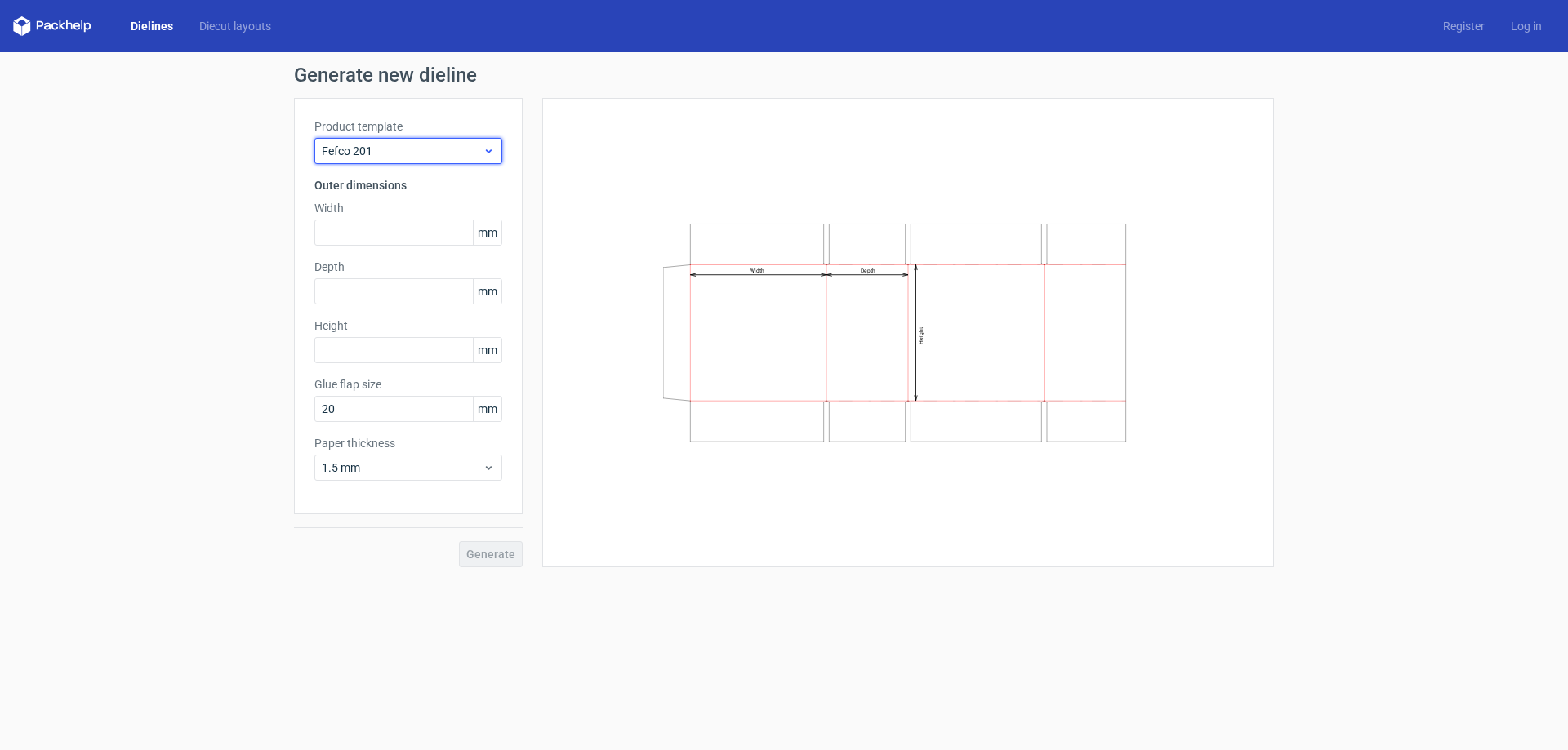
click at [403, 154] on span "Fefco 201" at bounding box center [402, 151] width 161 height 17
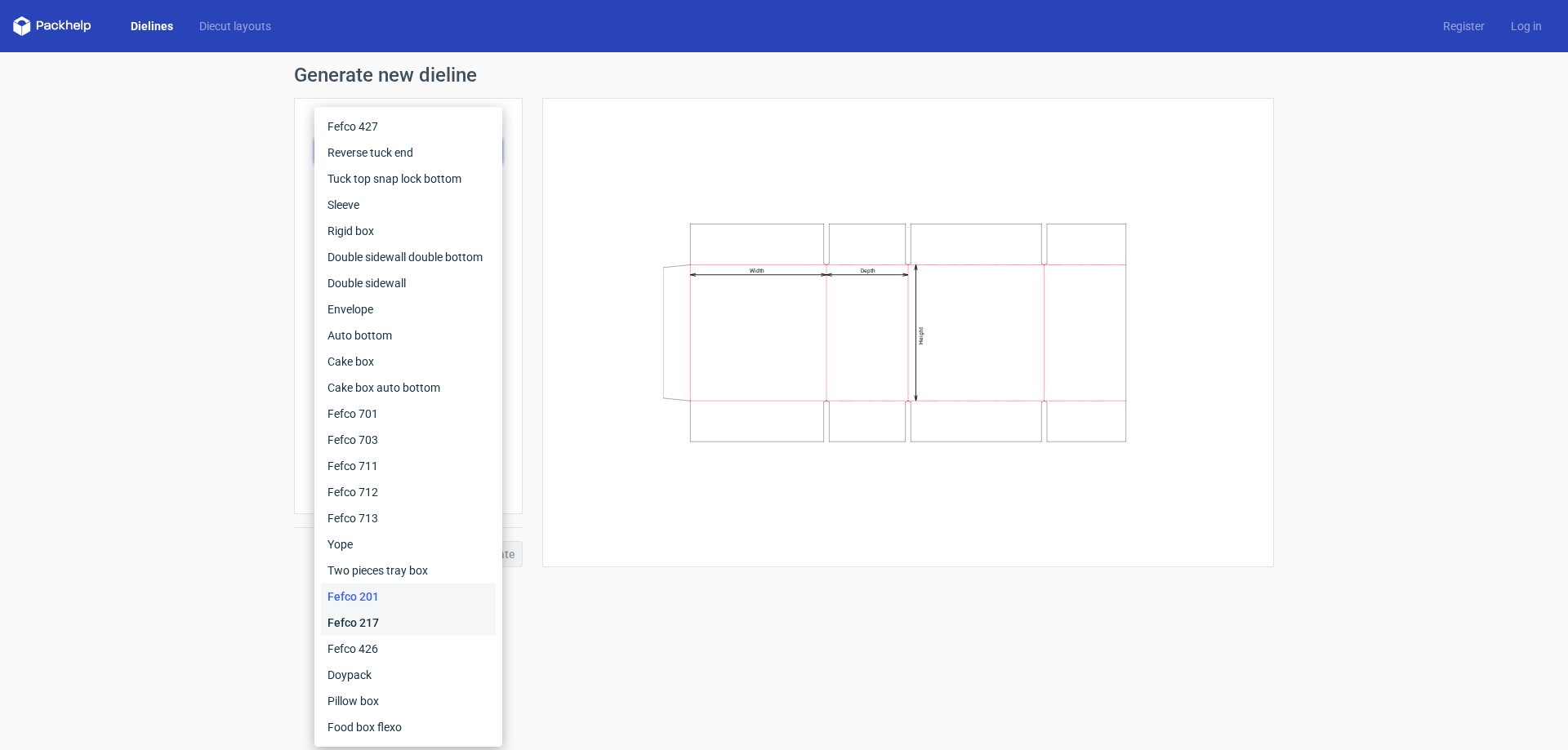
click at [412, 619] on div "Fefco 217" at bounding box center [409, 623] width 175 height 26
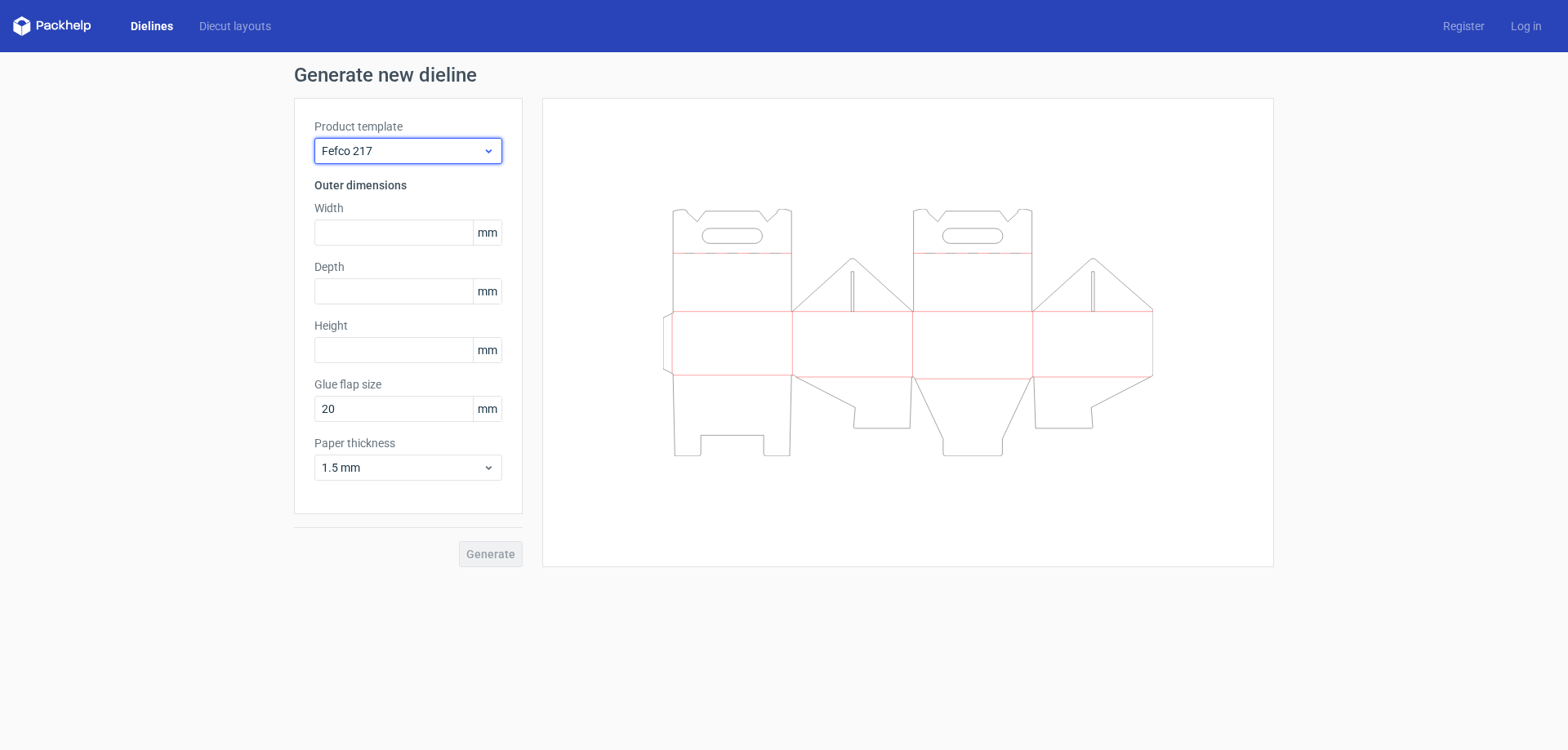
click at [426, 155] on span "Fefco 217" at bounding box center [402, 151] width 161 height 17
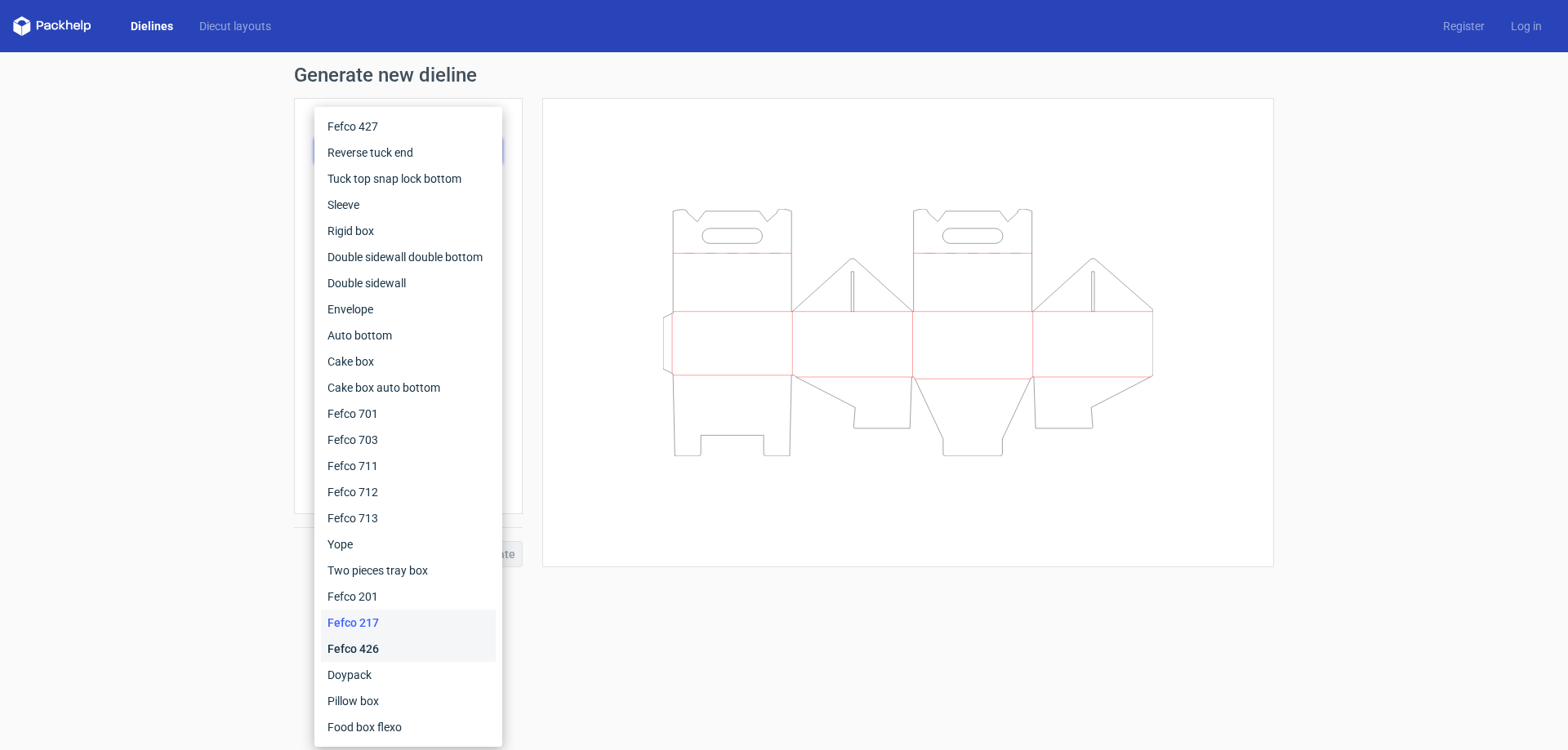
click at [341, 660] on div "Fefco 426" at bounding box center [409, 649] width 175 height 26
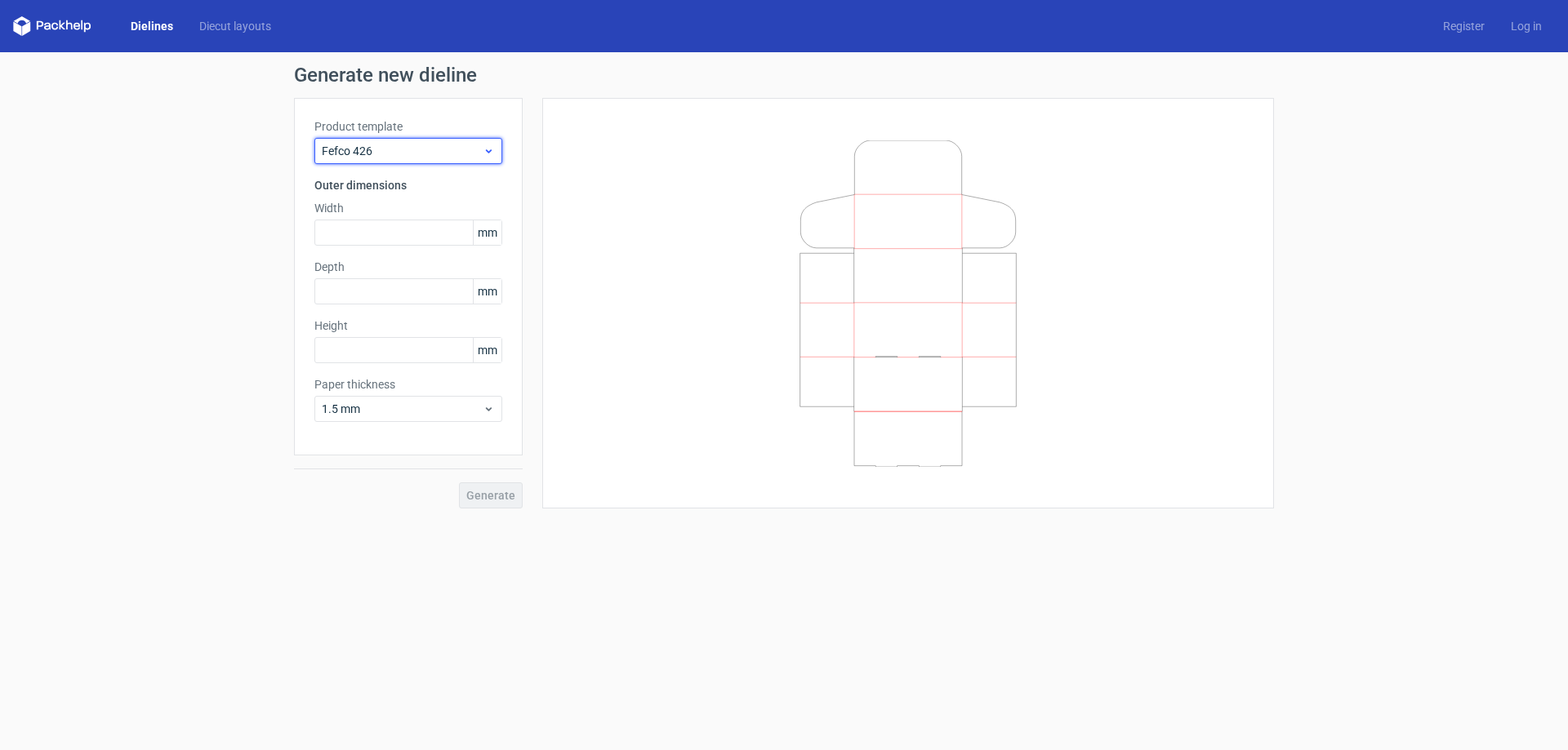
click at [378, 142] on div "Fefco 426" at bounding box center [408, 151] width 188 height 26
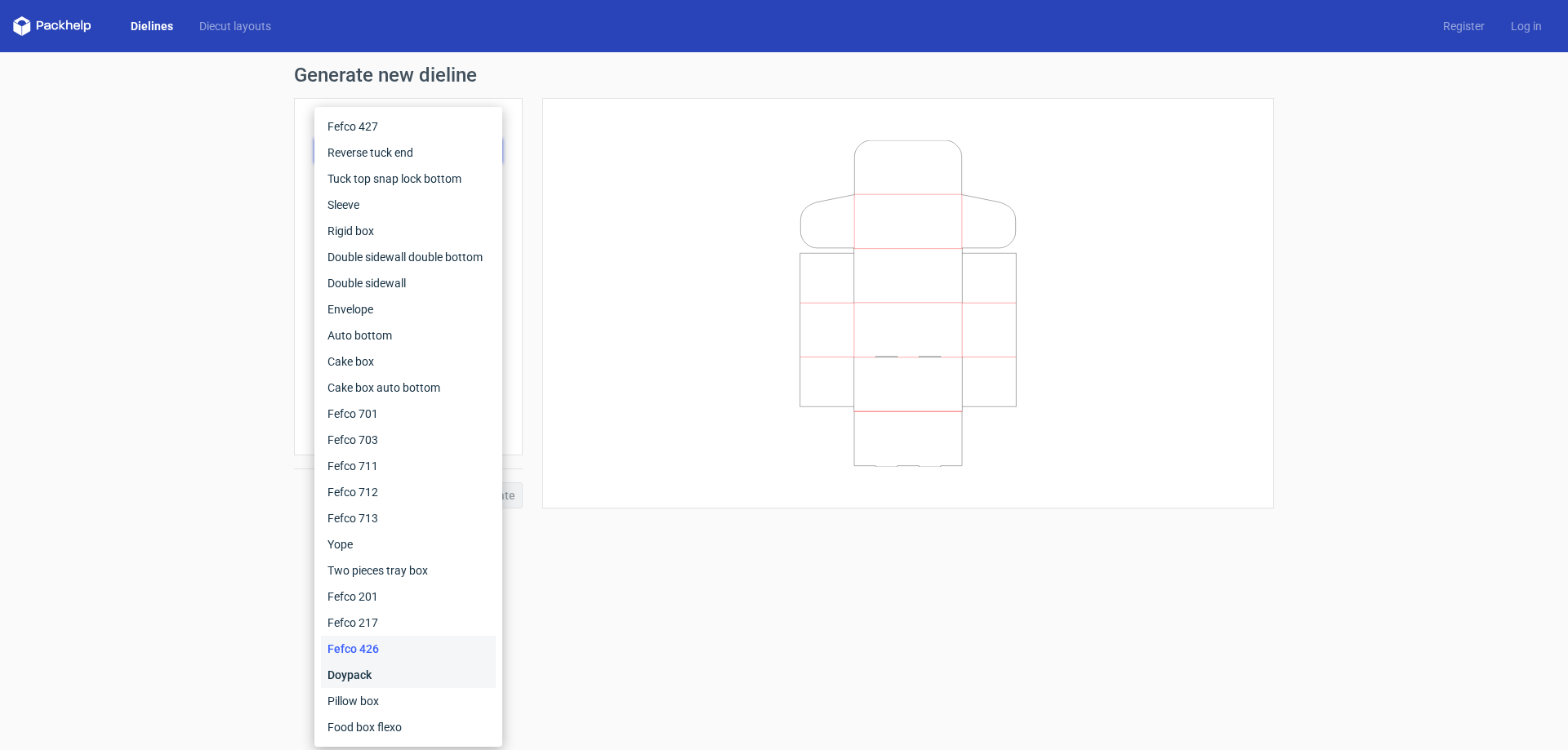
click at [417, 672] on div "Doypack" at bounding box center [409, 675] width 175 height 26
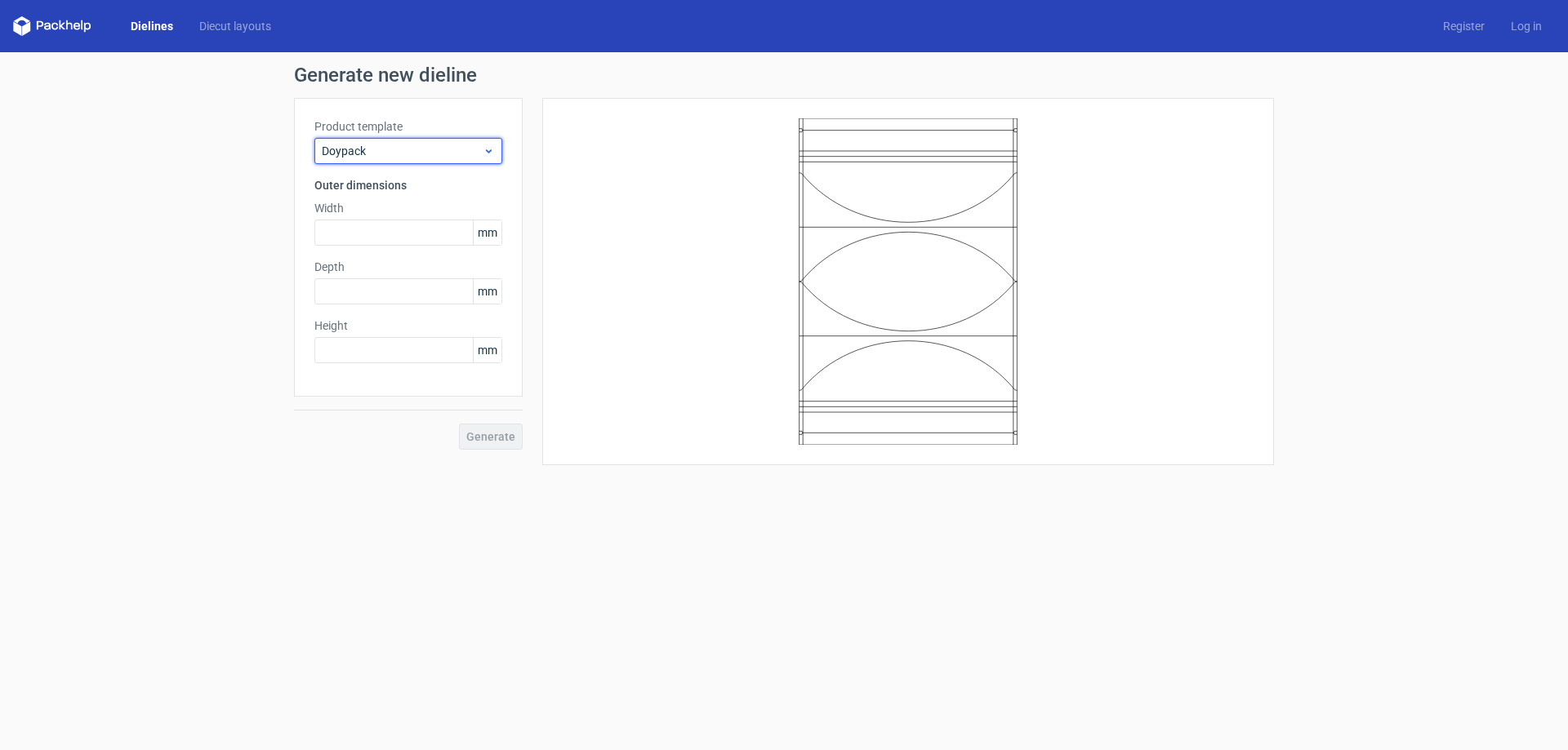
click at [441, 150] on span "Doypack" at bounding box center [402, 151] width 161 height 17
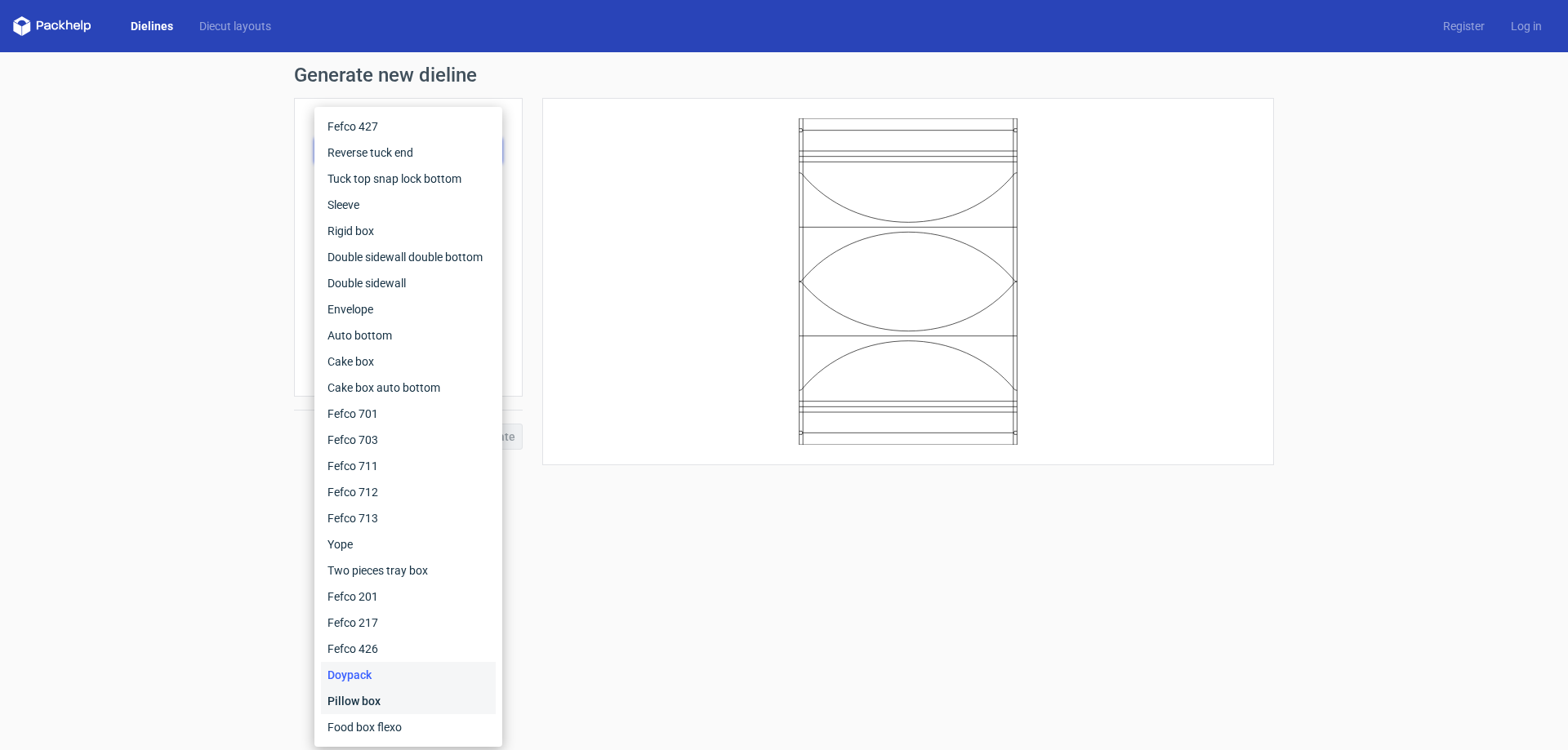
drag, startPoint x: 454, startPoint y: 690, endPoint x: 554, endPoint y: 683, distance: 100.2
click at [453, 691] on div "Pillow box" at bounding box center [409, 701] width 175 height 26
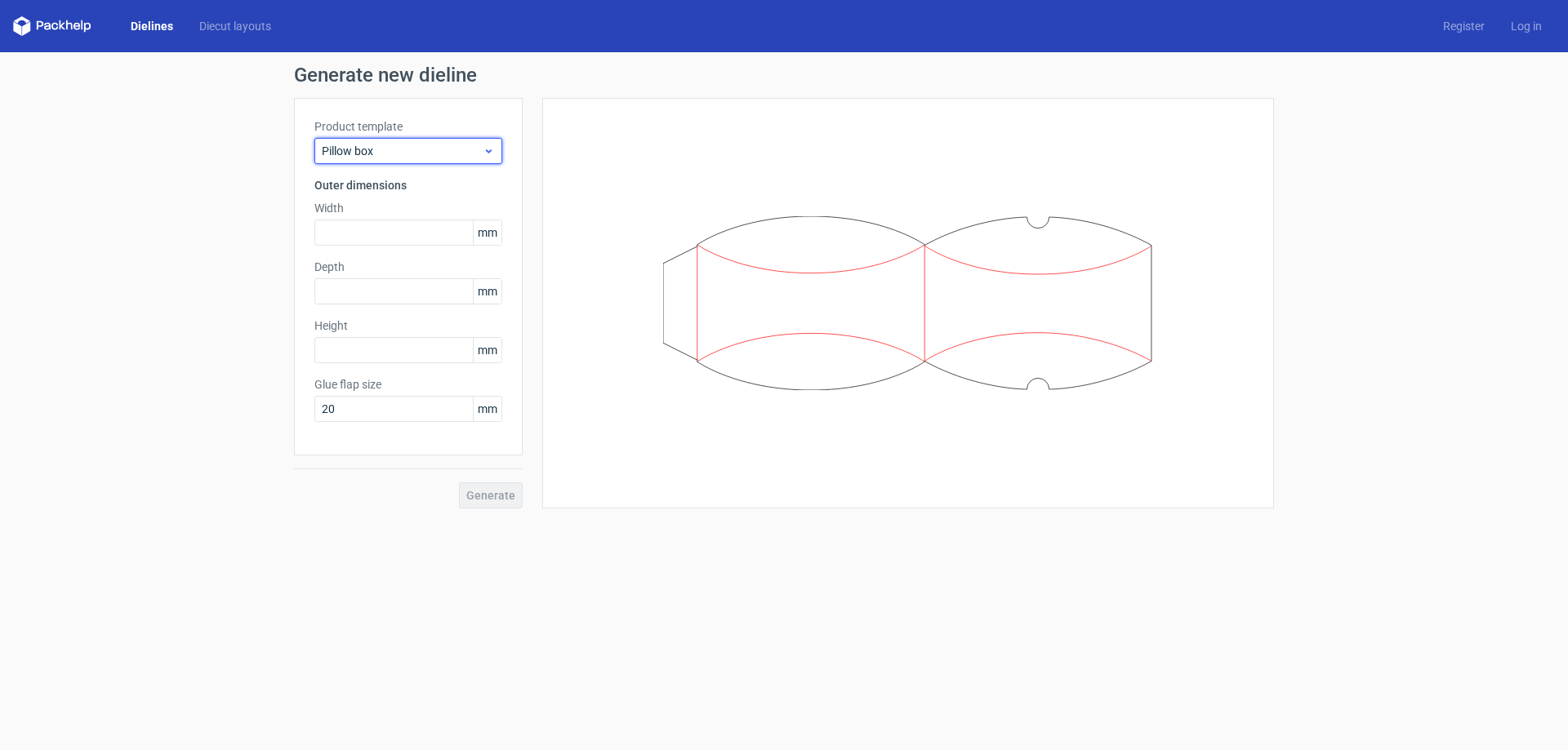
click at [394, 154] on span "Pillow box" at bounding box center [402, 151] width 161 height 17
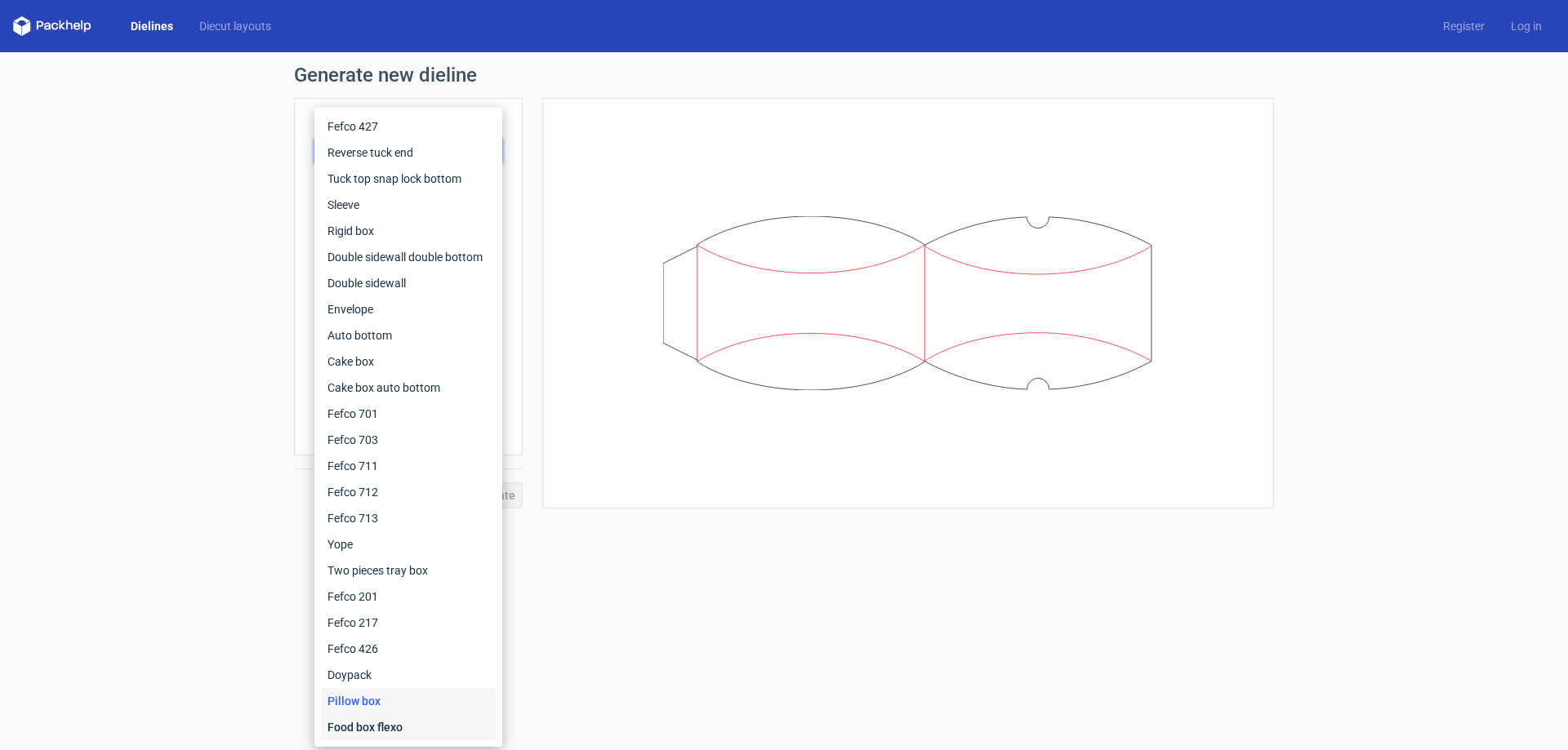
click at [443, 719] on div "Food box flexo" at bounding box center [409, 728] width 175 height 26
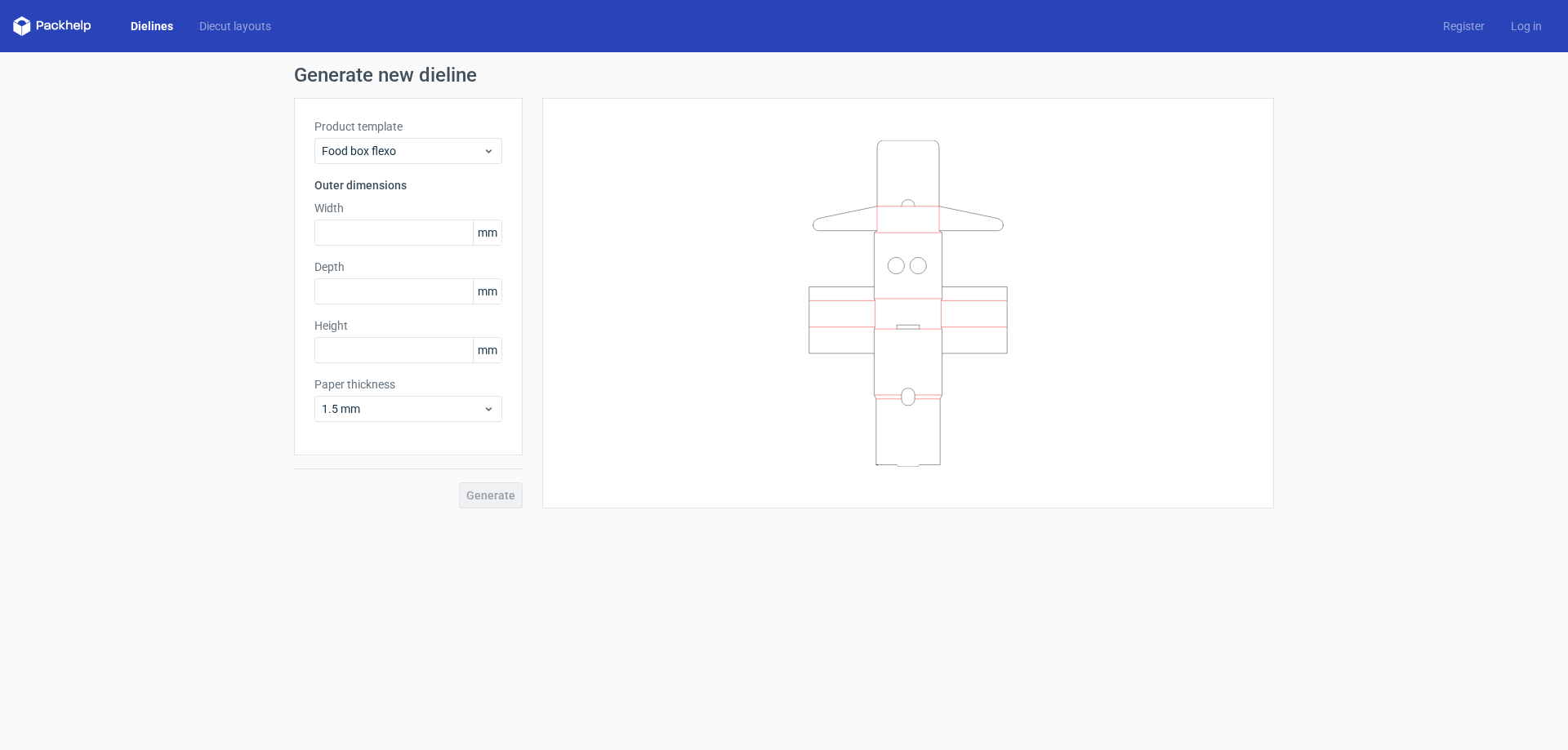
click at [231, 37] on div "Dielines Diecut layouts Register Log in" at bounding box center [784, 26] width 1568 height 52
click at [242, 25] on link "Diecut layouts" at bounding box center [235, 26] width 98 height 17
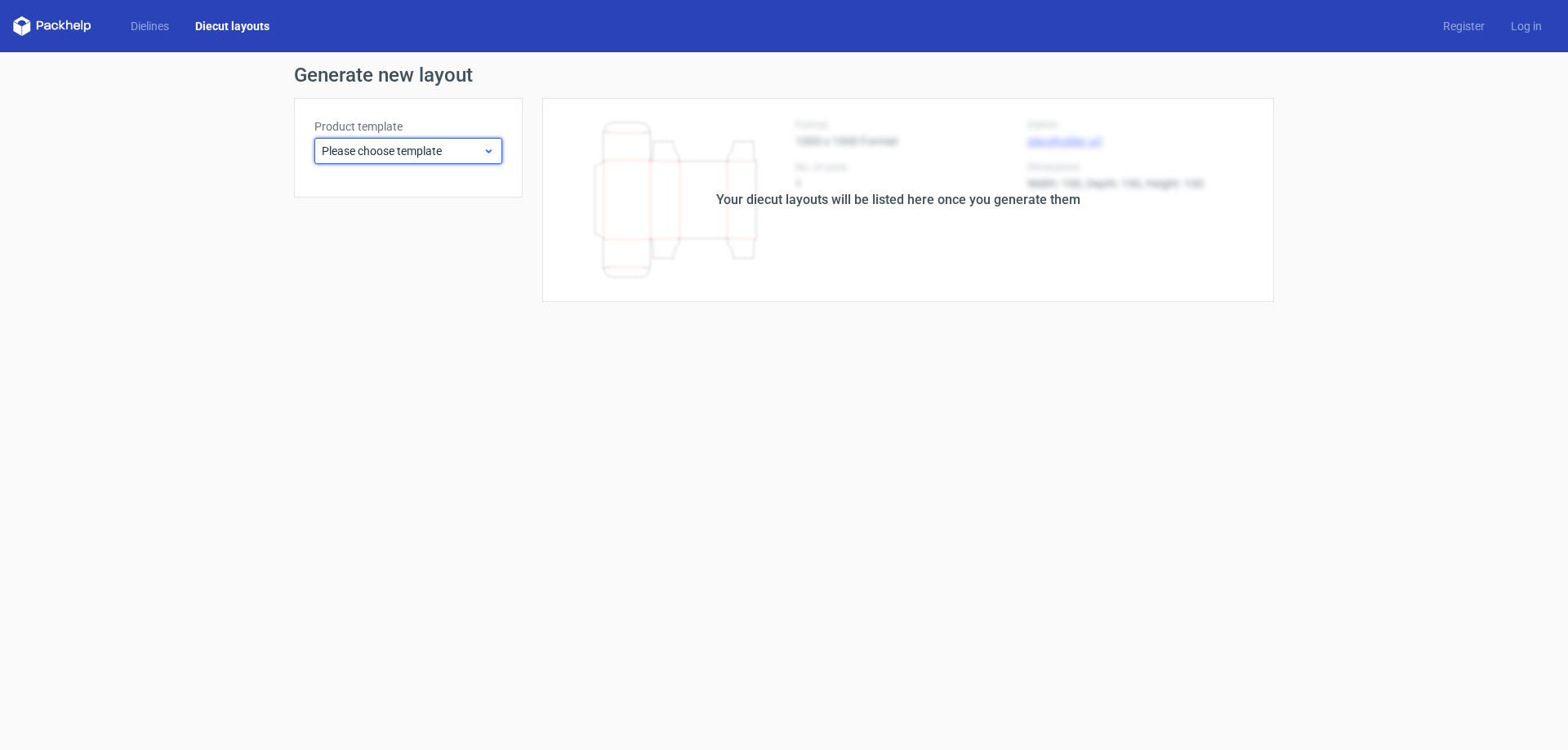
click at [381, 159] on span "Please choose template" at bounding box center [402, 151] width 161 height 17
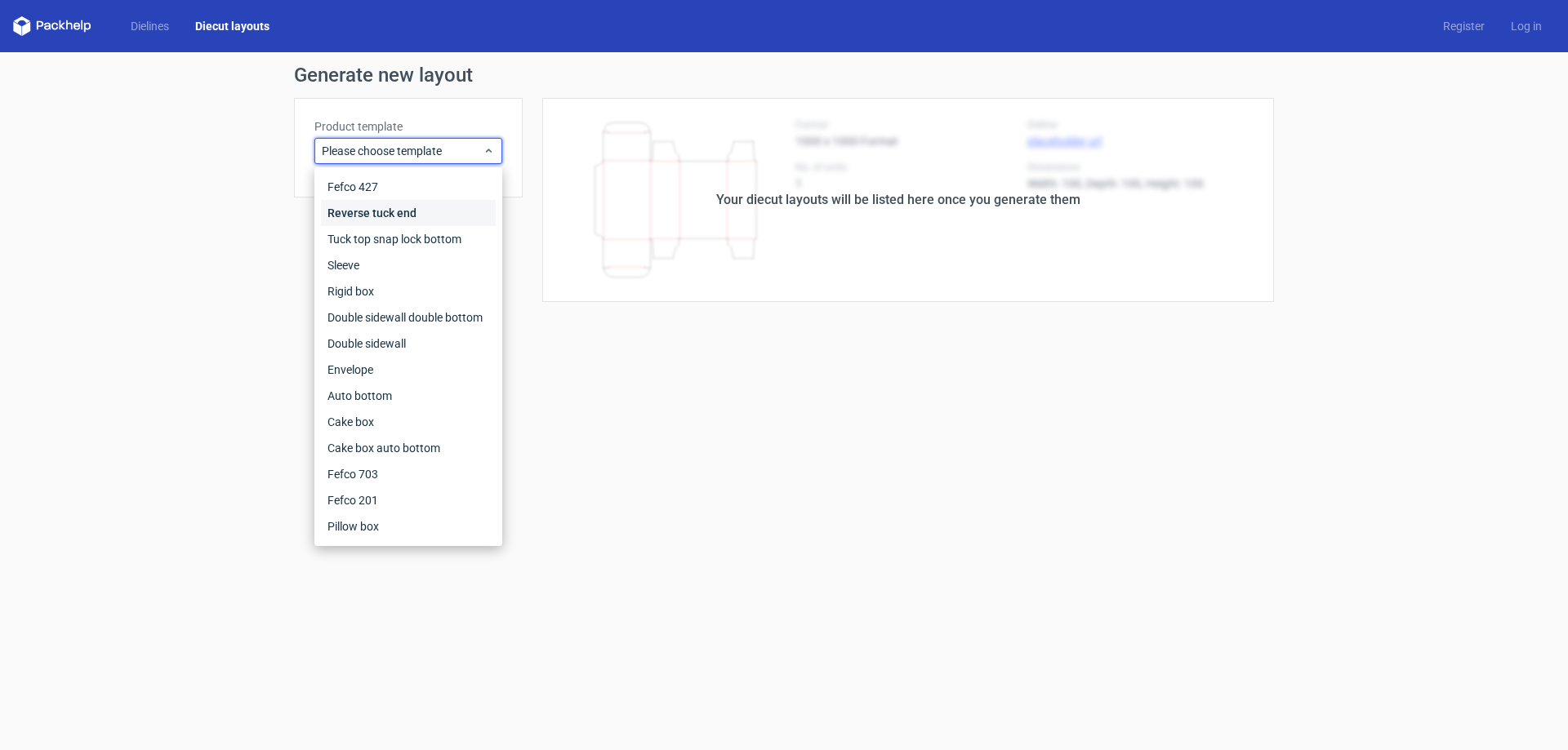
click at [375, 206] on div "Reverse tuck end" at bounding box center [409, 214] width 175 height 26
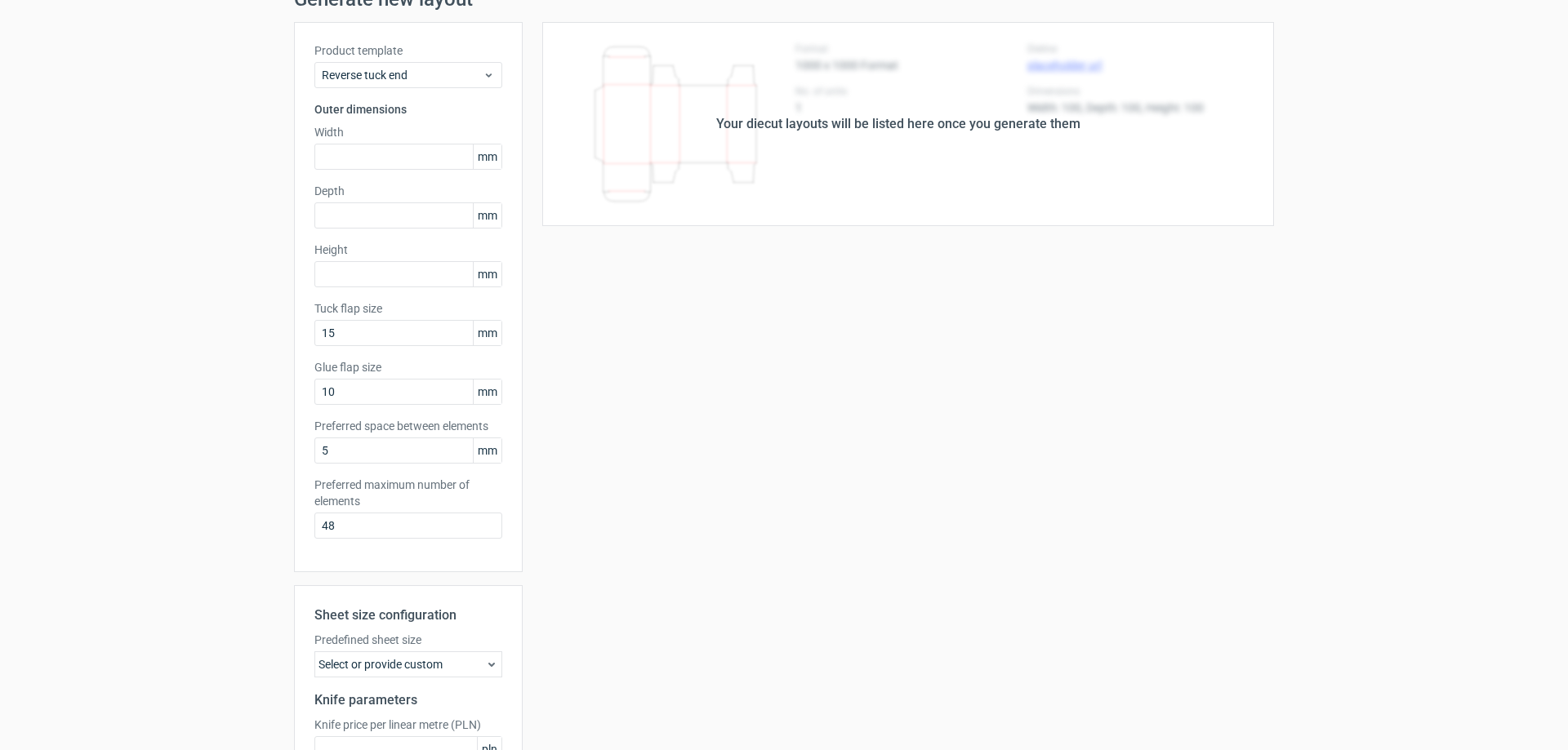
scroll to position [246, 0]
